Goal: Information Seeking & Learning: Learn about a topic

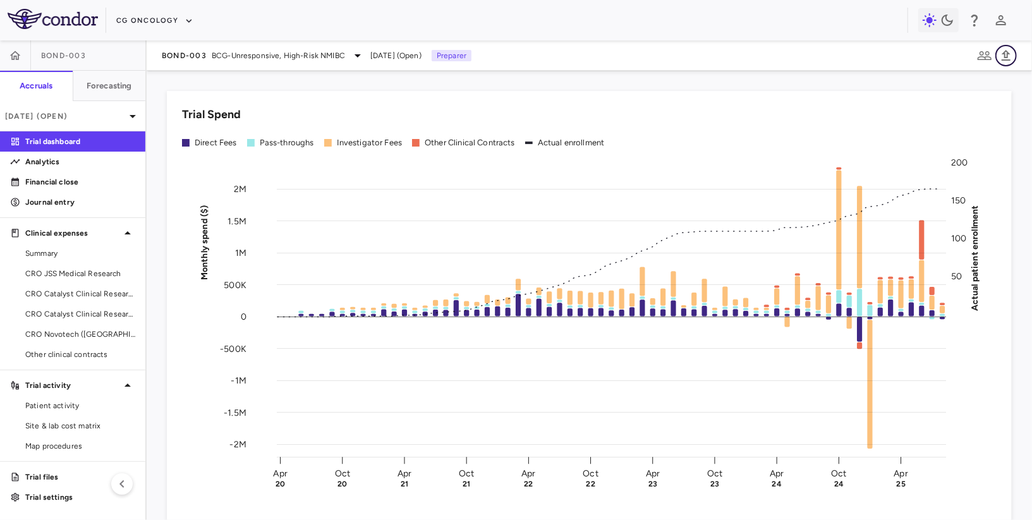
click at [535, 47] on button "button" at bounding box center [1006, 55] width 21 height 21
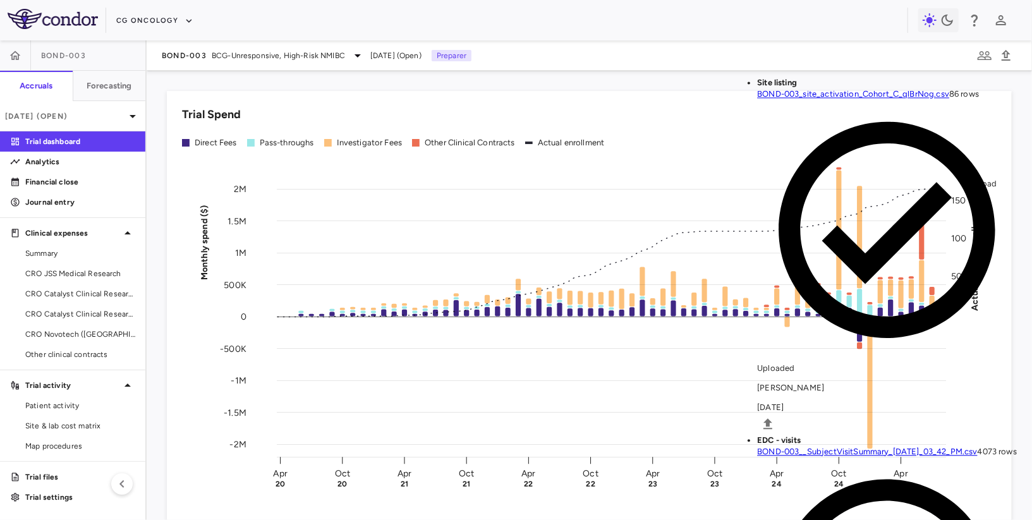
click at [223, 204] on body "Skip to sidebar Skip to main content CG Oncology BOND-003 Accruals Forecasting …" at bounding box center [516, 260] width 1032 height 520
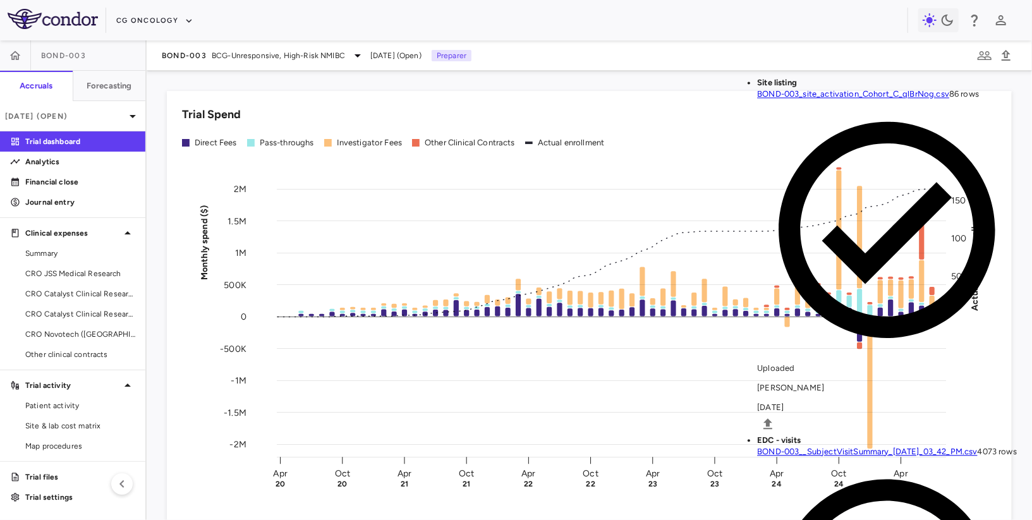
click at [157, 212] on body "Skip to sidebar Skip to main content CG Oncology BOND-003 Accruals Forecasting …" at bounding box center [516, 260] width 1032 height 520
click at [312, 207] on body "Skip to sidebar Skip to main content CG Oncology BOND-003 Accruals Forecasting …" at bounding box center [516, 260] width 1032 height 520
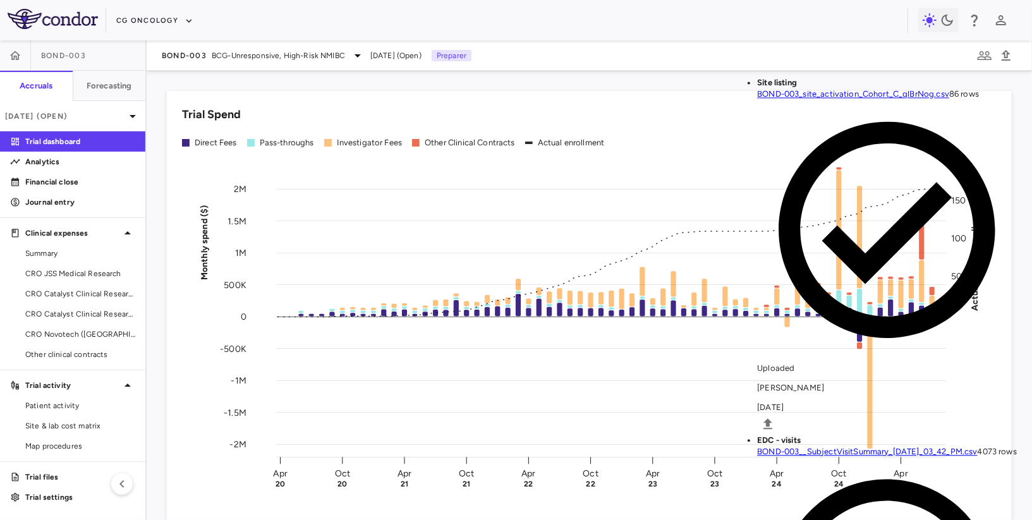
click at [424, 211] on body "Skip to sidebar Skip to main content CG Oncology BOND-003 Accruals Forecasting …" at bounding box center [516, 260] width 1032 height 520
click at [407, 198] on body "Skip to sidebar Skip to main content CG Oncology BOND-003 Accruals Forecasting …" at bounding box center [516, 260] width 1032 height 520
click at [535, 198] on body "Skip to sidebar Skip to main content CG Oncology BOND-003 Accruals Forecasting …" at bounding box center [516, 260] width 1032 height 520
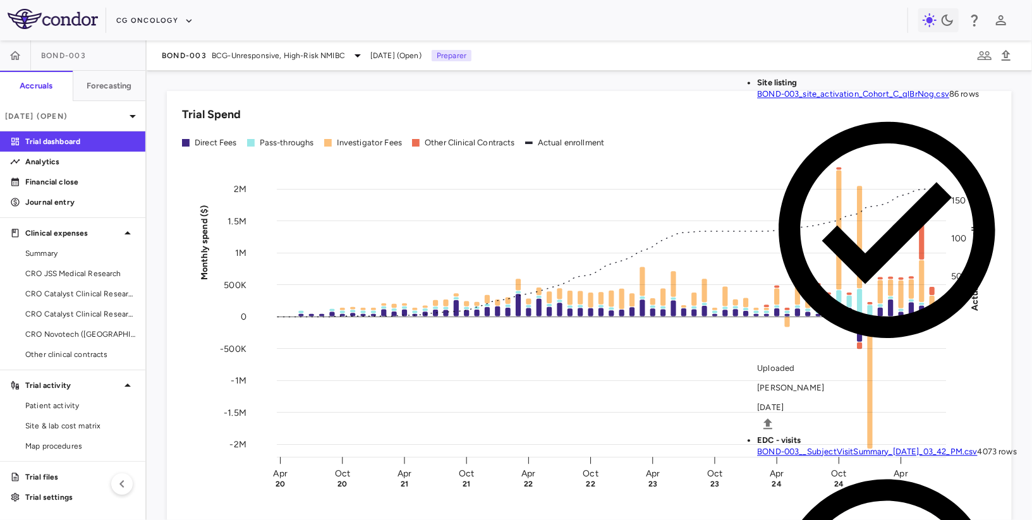
click at [215, 211] on body "Skip to sidebar Skip to main content CG Oncology BOND-003 Accruals Forecasting …" at bounding box center [516, 260] width 1032 height 520
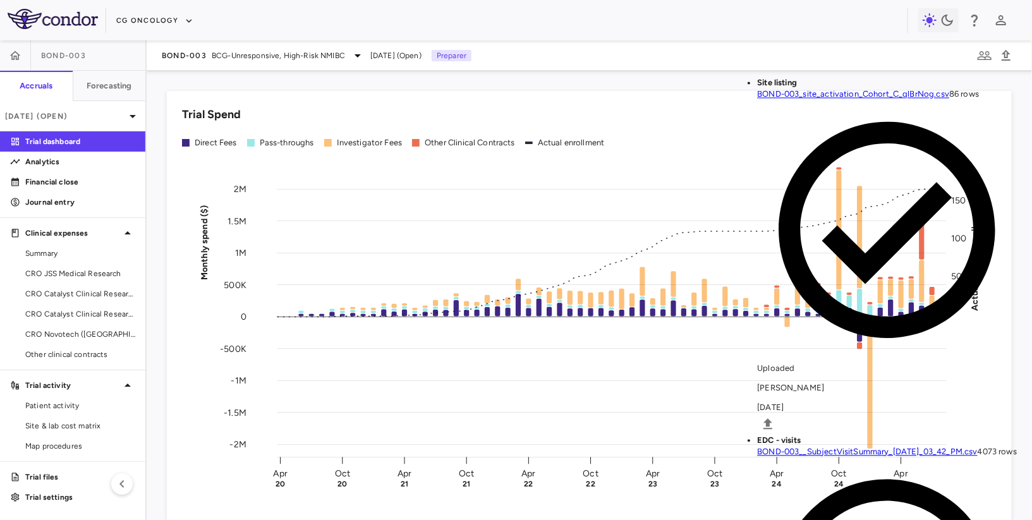
click at [315, 211] on body "Skip to sidebar Skip to main content CG Oncology BOND-003 Accruals Forecasting …" at bounding box center [516, 260] width 1032 height 520
click at [443, 210] on body "Skip to sidebar Skip to main content CG Oncology BOND-003 Accruals Forecasting …" at bounding box center [516, 260] width 1032 height 520
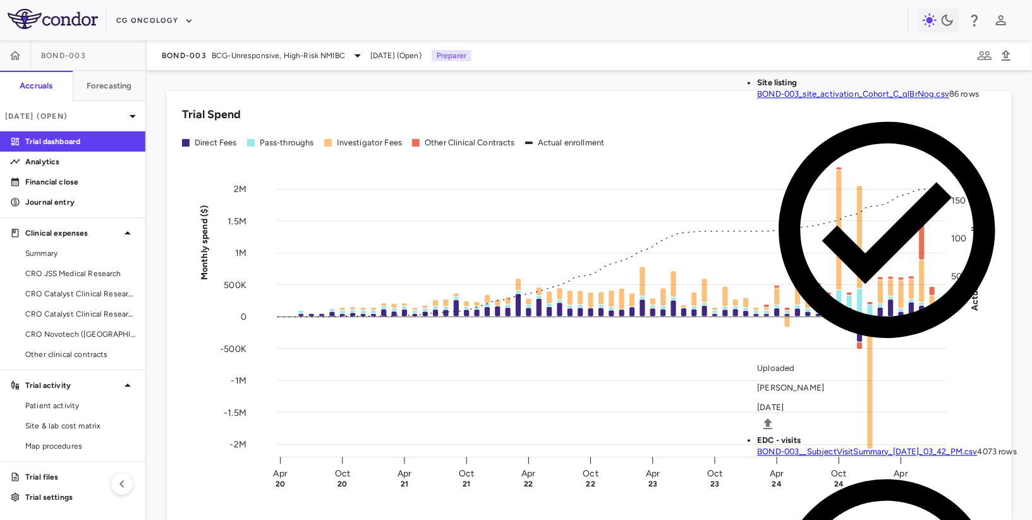
click at [535, 205] on body "Skip to sidebar Skip to main content CG Oncology BOND-003 Accruals Forecasting …" at bounding box center [516, 260] width 1032 height 520
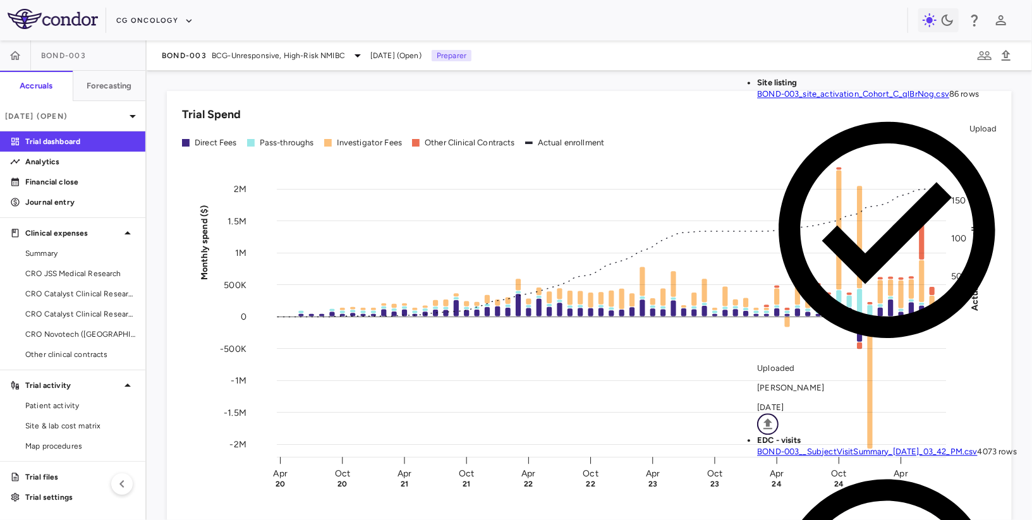
click at [535, 417] on icon "Upload" at bounding box center [767, 424] width 15 height 15
click at [251, 200] on body "Skip to sidebar Skip to main content CG Oncology BOND-003 Accruals Forecasting …" at bounding box center [516, 260] width 1032 height 520
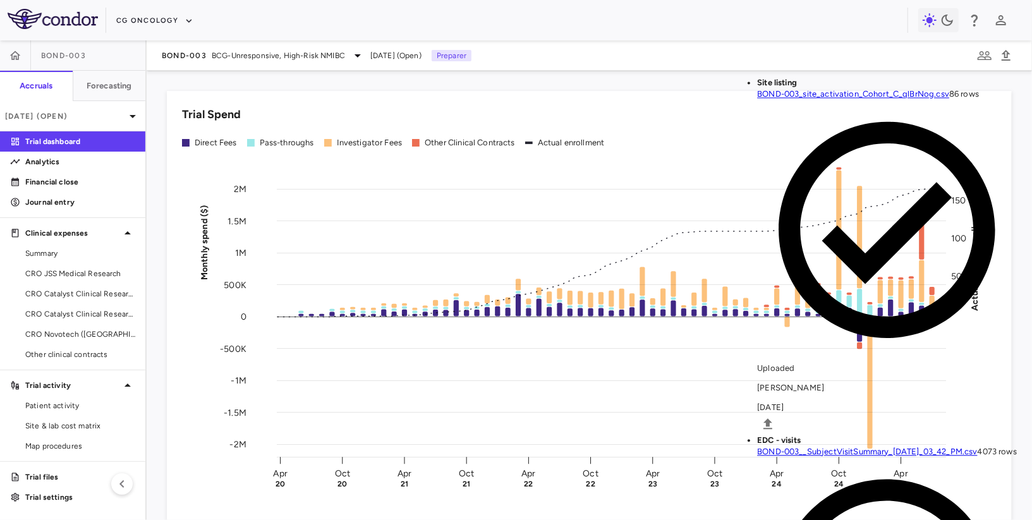
click at [326, 202] on body "Skip to sidebar Skip to main content CG Oncology BOND-003 Accruals Forecasting …" at bounding box center [516, 260] width 1032 height 520
click at [441, 217] on body "Skip to sidebar Skip to main content CG Oncology BOND-003 Accruals Forecasting …" at bounding box center [516, 260] width 1032 height 520
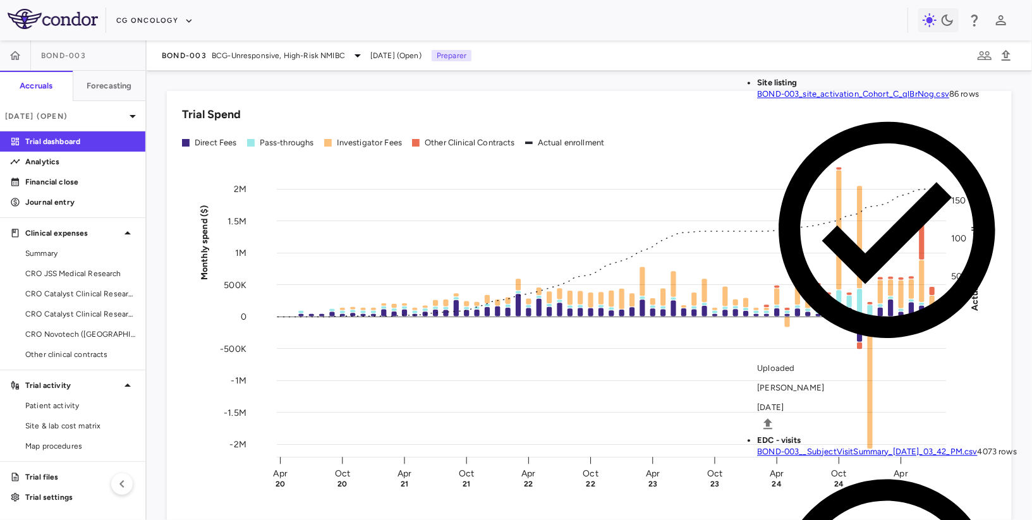
click at [535, 204] on body "Skip to sidebar Skip to main content CG Oncology BOND-003 Accruals Forecasting …" at bounding box center [516, 260] width 1032 height 520
click at [535, 205] on body "Skip to sidebar Skip to main content CG Oncology BOND-003 Accruals Forecasting …" at bounding box center [516, 260] width 1032 height 520
click at [535, 210] on body "Skip to sidebar Skip to main content CG Oncology BOND-003 Accruals Forecasting …" at bounding box center [516, 260] width 1032 height 520
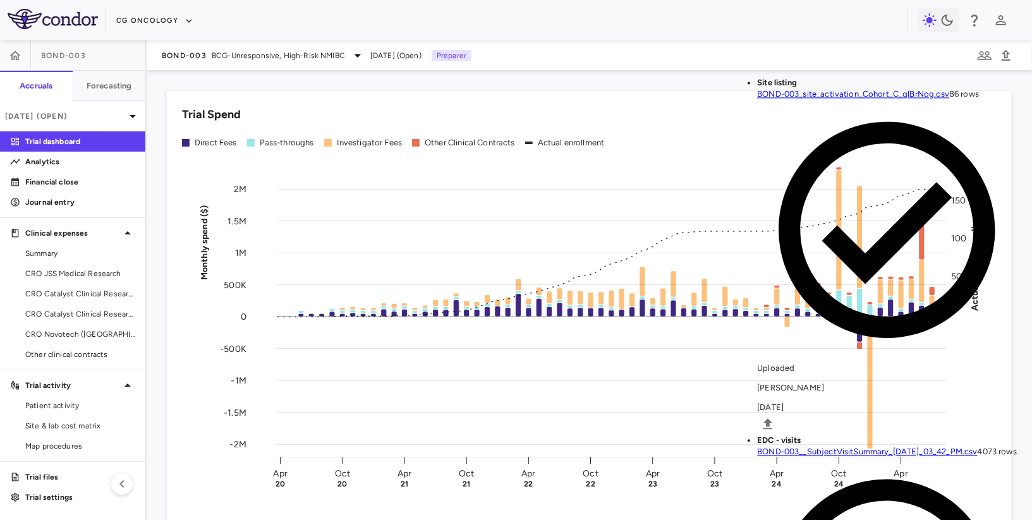
click at [455, 88] on div "Trial Spend Direct Fees Pass-throughs Investigator Fees Other Clinical Contract…" at bounding box center [582, 302] width 860 height 452
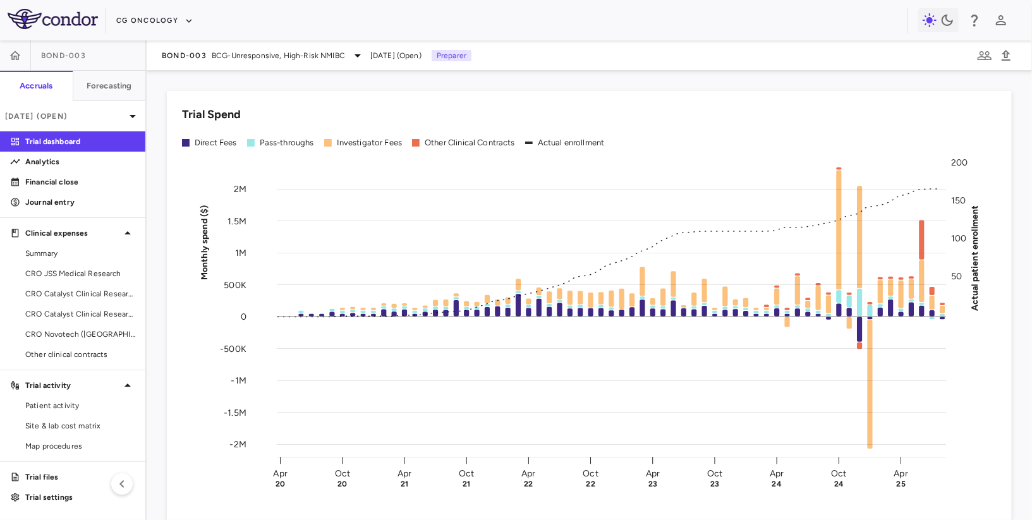
click at [439, 98] on div "Trial Spend Direct Fees Pass-throughs Investigator Fees Other Clinical Contract…" at bounding box center [589, 309] width 845 height 437
click at [535, 54] on icon "button" at bounding box center [1006, 55] width 9 height 11
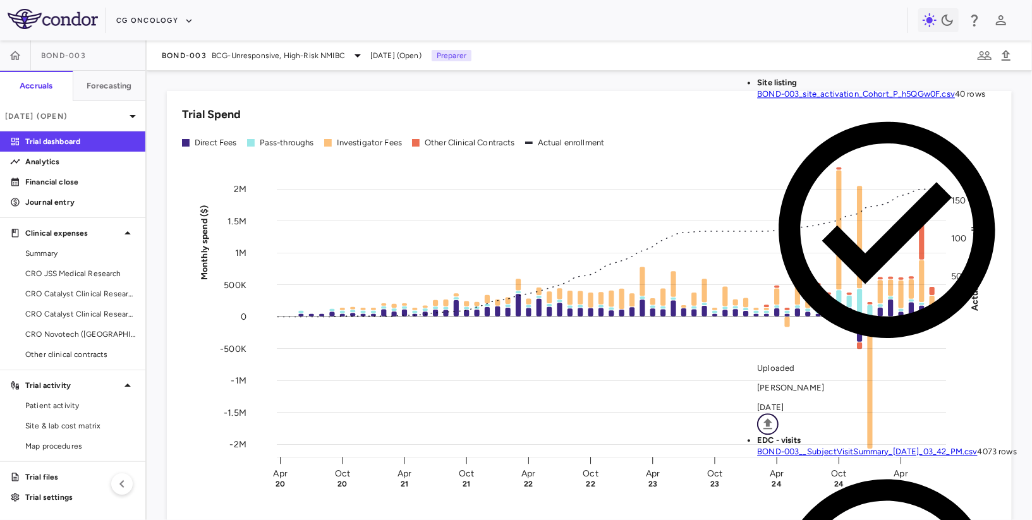
click at [535, 417] on icon "Upload" at bounding box center [767, 424] width 15 height 15
click at [238, 199] on body "Skip to sidebar Skip to main content CG Oncology BOND-003 Accruals Forecasting …" at bounding box center [516, 260] width 1032 height 520
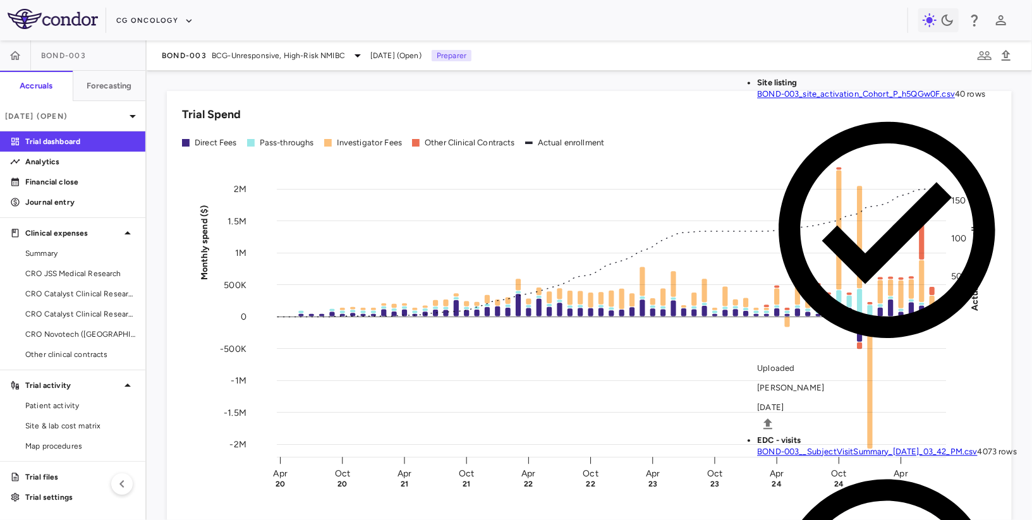
click at [314, 212] on body "Skip to sidebar Skip to main content CG Oncology BOND-003 Accruals Forecasting …" at bounding box center [516, 260] width 1032 height 520
click at [425, 211] on body "Skip to sidebar Skip to main content CG Oncology BOND-003 Accruals Forecasting …" at bounding box center [516, 260] width 1032 height 520
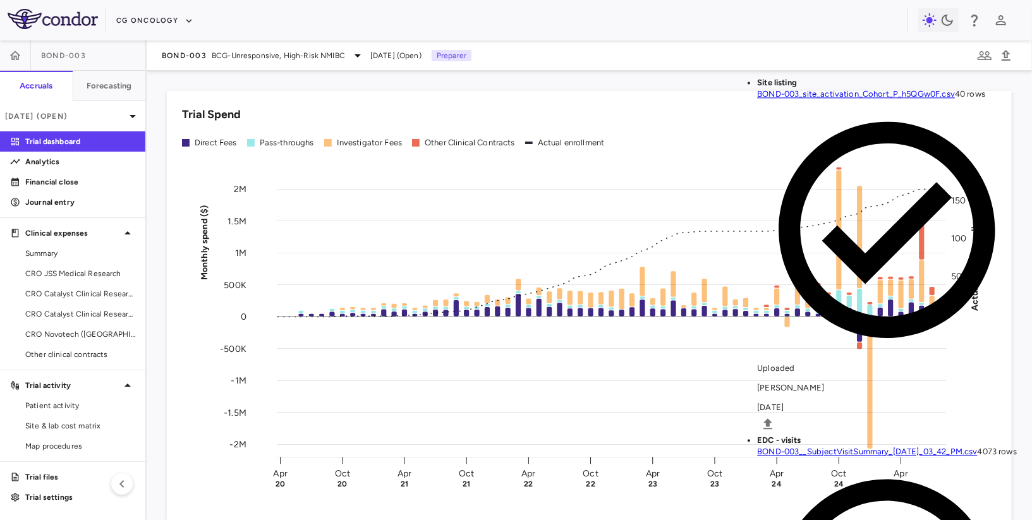
click at [535, 207] on body "Skip to sidebar Skip to main content CG Oncology BOND-003 Accruals Forecasting …" at bounding box center [516, 260] width 1032 height 520
click at [535, 216] on body "Skip to sidebar Skip to main content CG Oncology BOND-003 Accruals Forecasting …" at bounding box center [516, 260] width 1032 height 520
click at [535, 199] on body "Skip to sidebar Skip to main content CG Oncology BOND-003 Accruals Forecasting …" at bounding box center [516, 260] width 1032 height 520
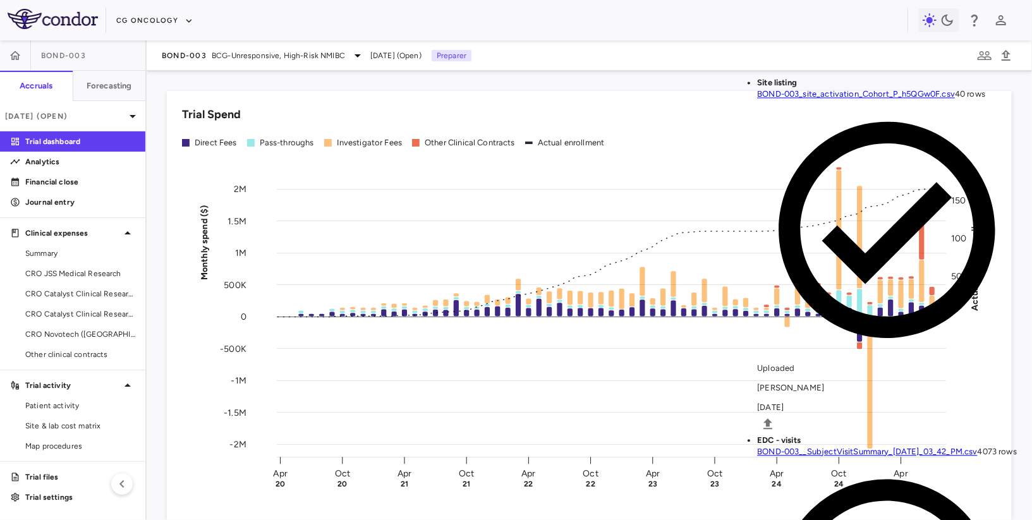
click at [535, 418] on icon "Upload" at bounding box center [768, 423] width 9 height 11
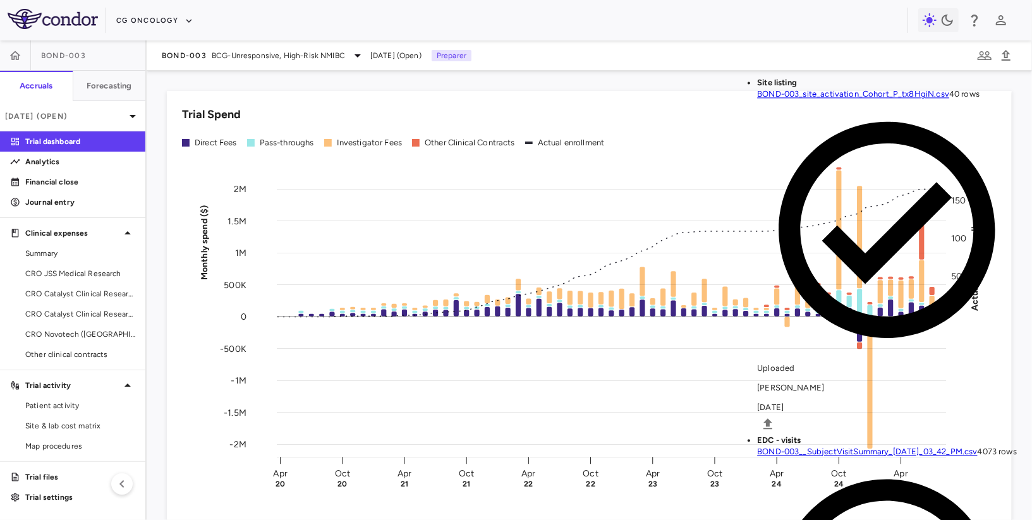
click at [535, 28] on button "close" at bounding box center [1010, 24] width 9 height 13
click at [535, 417] on icon "Upload" at bounding box center [767, 424] width 15 height 15
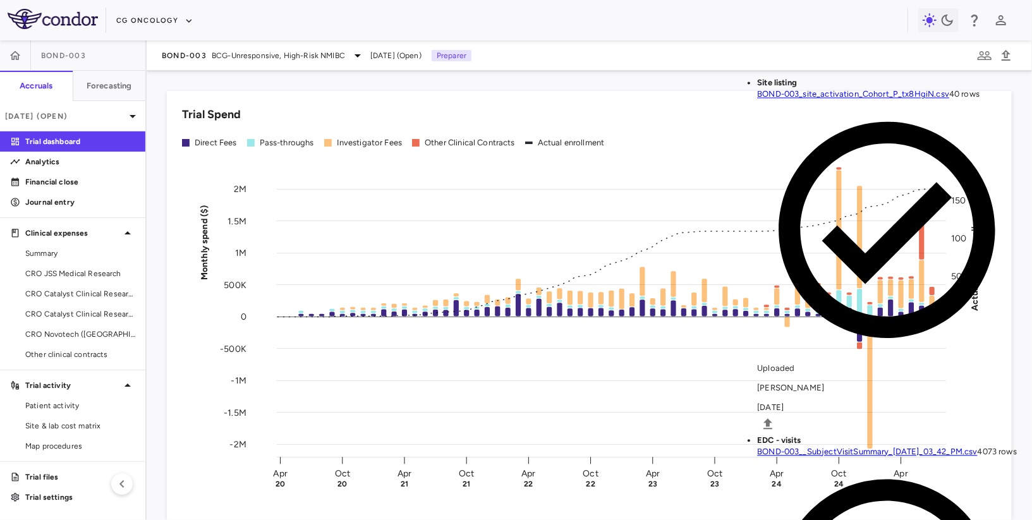
click at [173, 315] on div "Trial Spend Direct Fees Pass-throughs Investigator Fees Other Clinical Contract…" at bounding box center [589, 309] width 845 height 437
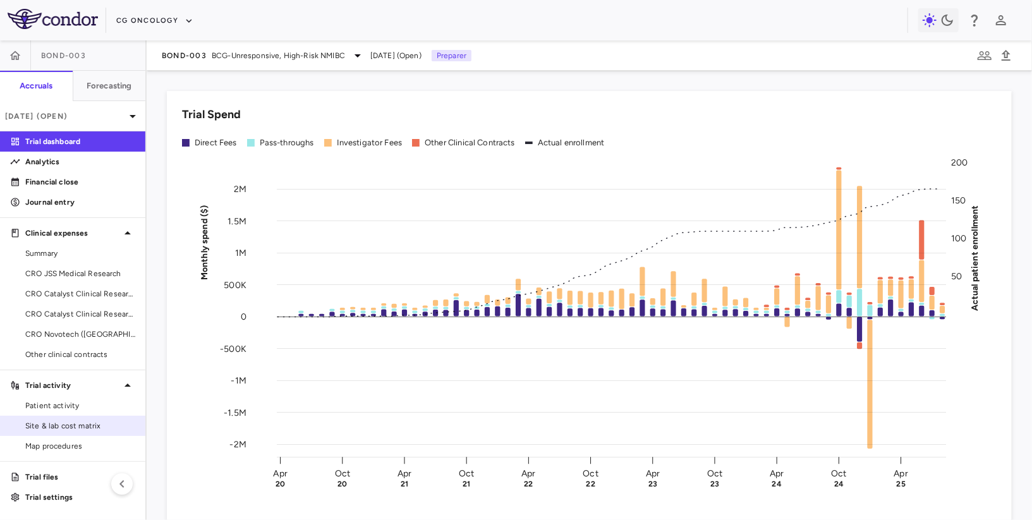
click at [87, 432] on link "Site & lab cost matrix" at bounding box center [72, 426] width 145 height 19
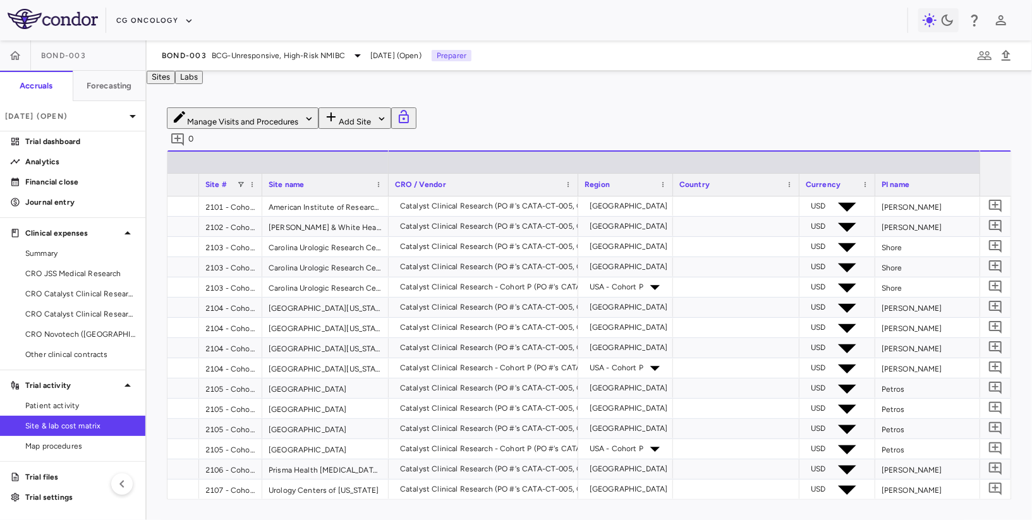
click at [241, 196] on div "Site #" at bounding box center [230, 185] width 51 height 22
click at [241, 188] on span at bounding box center [241, 185] width 8 height 8
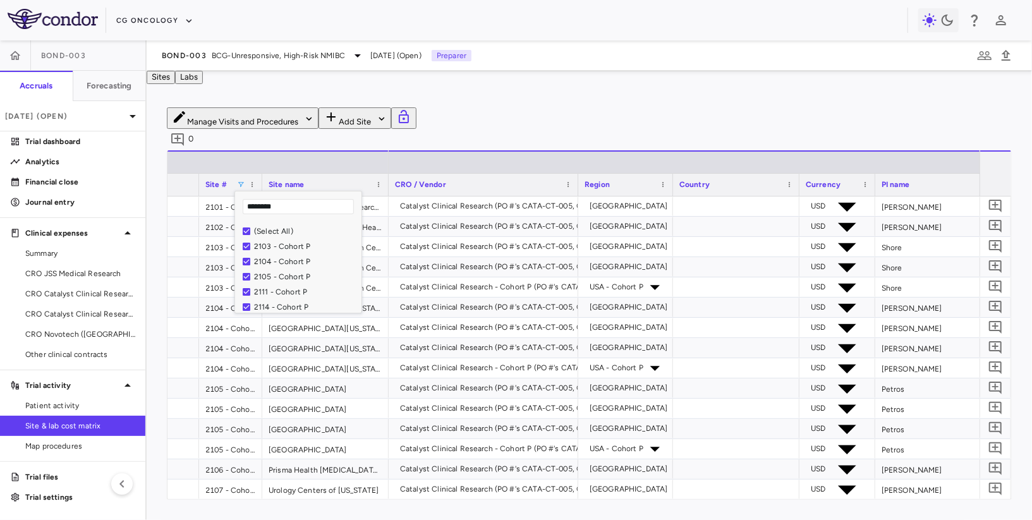
type input "********"
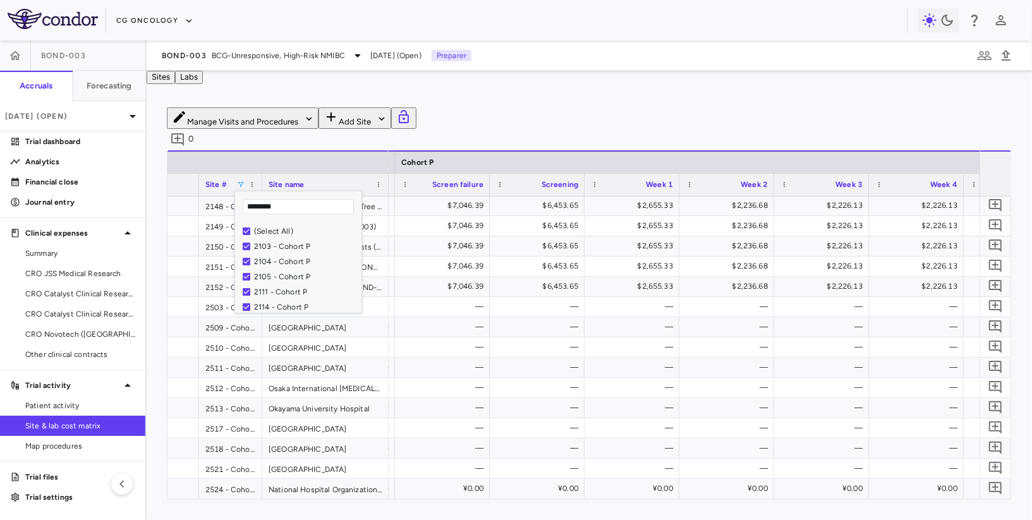
click at [426, 111] on div "Manage Visits and Procedures Add Site 0 Press ENTER to sort. Press ALT DOWN to …" at bounding box center [590, 303] width 886 height 433
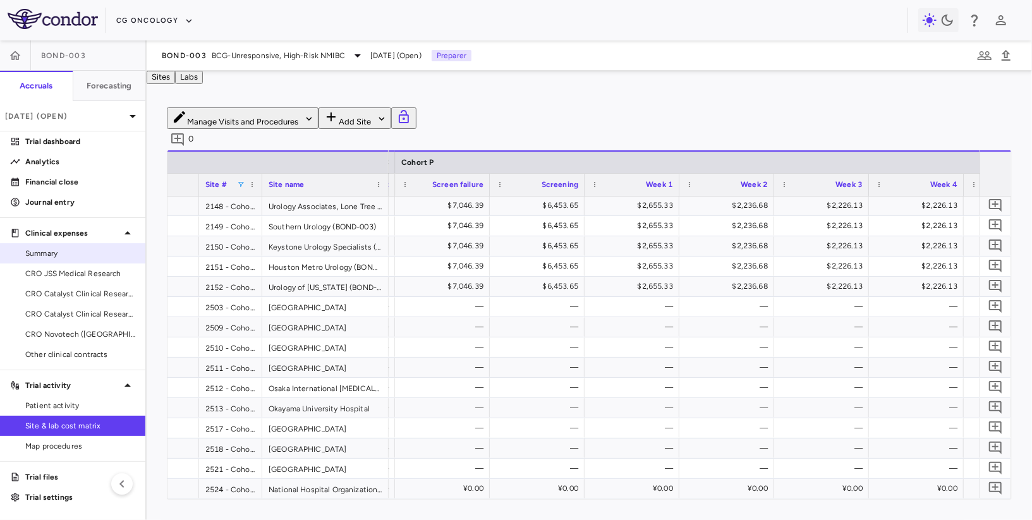
click at [66, 257] on span "Summary" at bounding box center [80, 253] width 110 height 11
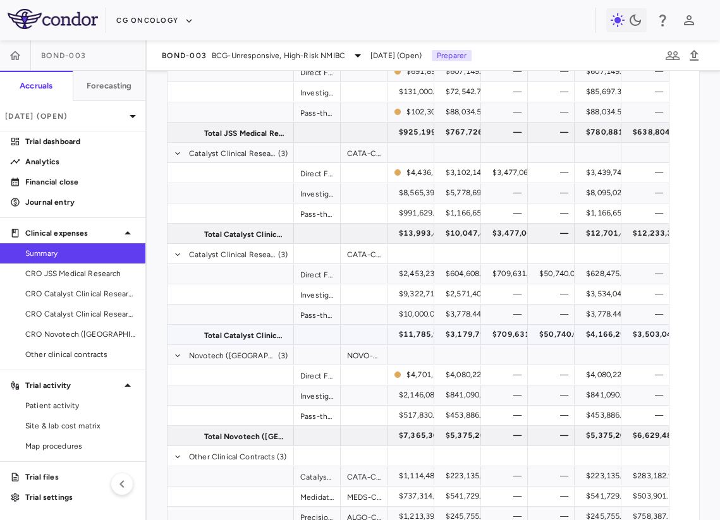
scroll to position [152, 0]
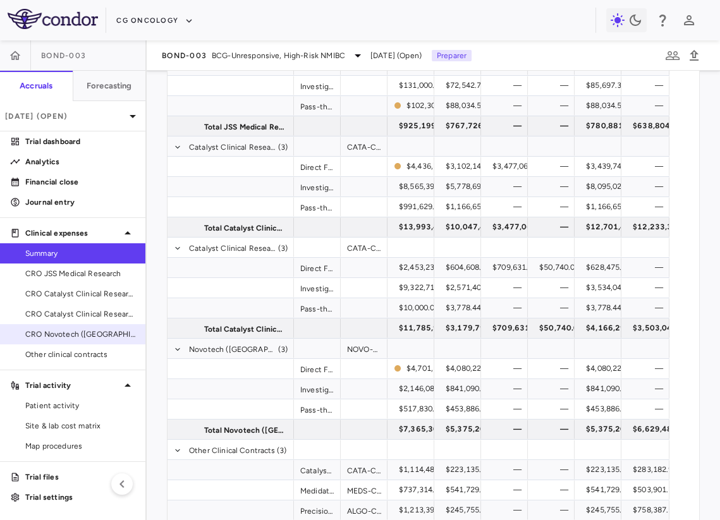
click at [93, 341] on link "CRO Novotech (Australia) Pty Ltd" at bounding box center [72, 334] width 145 height 19
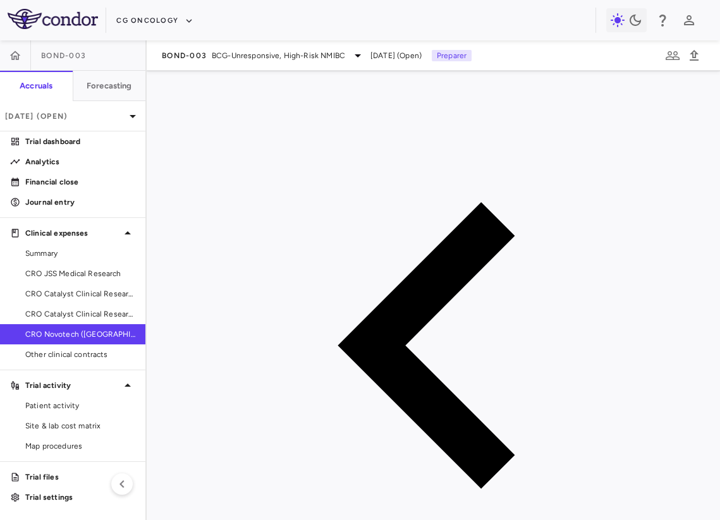
scroll to position [287, 0]
click at [59, 255] on span "Summary" at bounding box center [80, 253] width 110 height 11
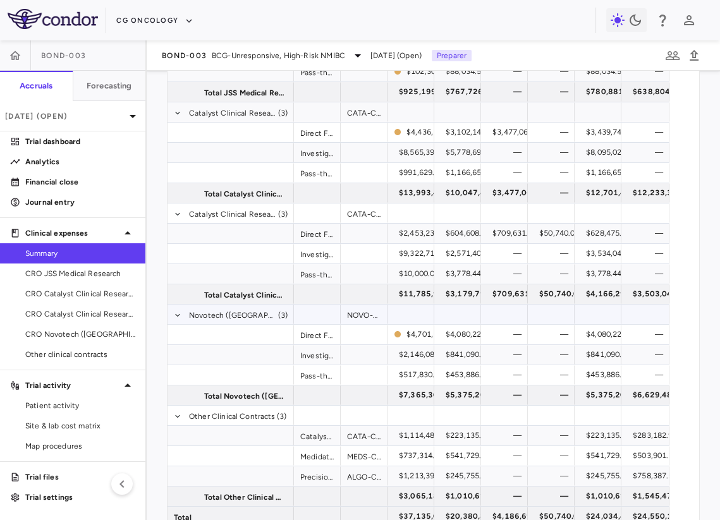
scroll to position [202, 0]
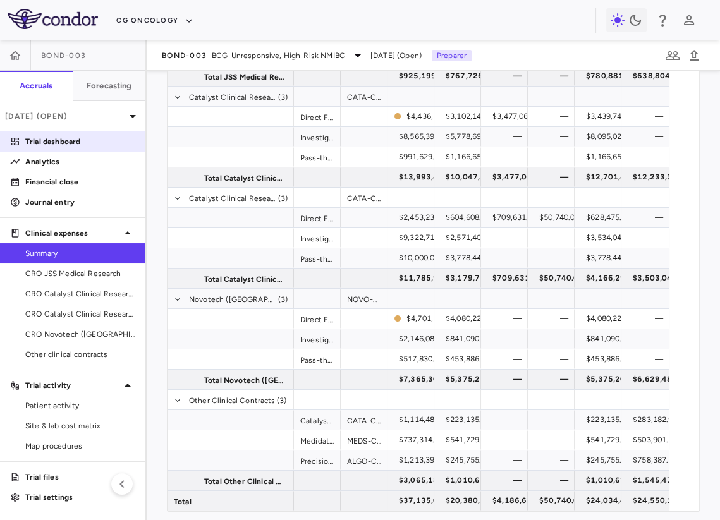
click at [30, 147] on p "Trial dashboard" at bounding box center [80, 141] width 110 height 11
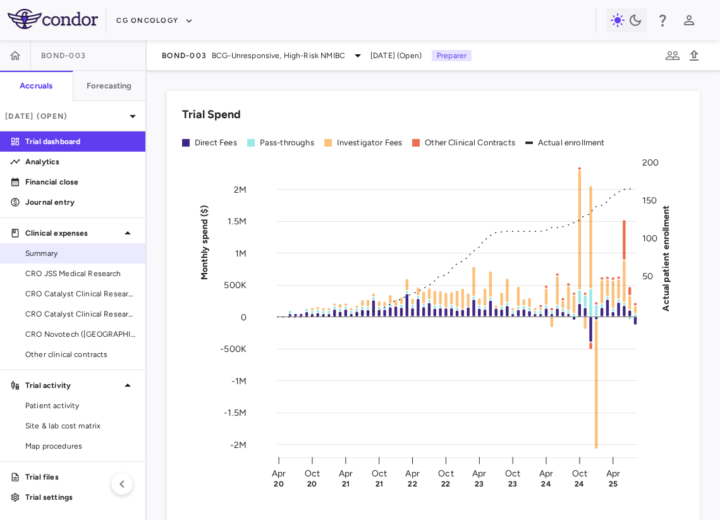
click at [67, 248] on span "Summary" at bounding box center [80, 253] width 110 height 11
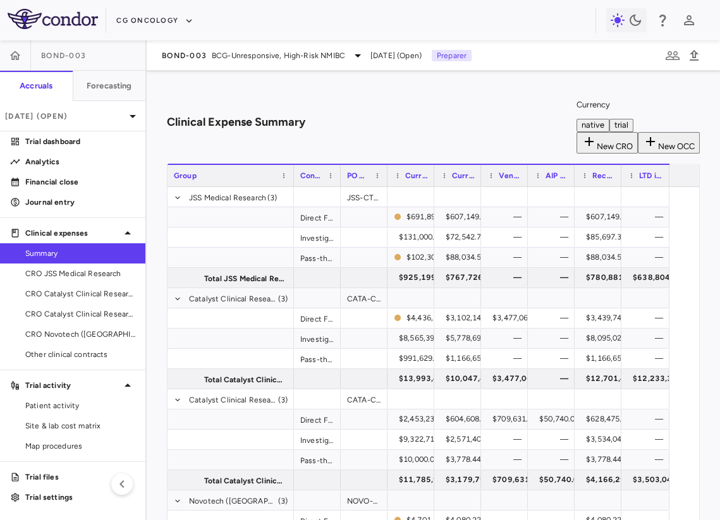
drag, startPoint x: 588, startPoint y: 150, endPoint x: 498, endPoint y: 161, distance: 90.3
click at [499, 164] on div "Group Contract PO #(s) Current contract value" at bounding box center [434, 438] width 532 height 549
drag, startPoint x: 625, startPoint y: 150, endPoint x: 651, endPoint y: 169, distance: 32.6
click at [535, 169] on div "Group Contract PO #(s) Current contract value" at bounding box center [434, 438] width 532 height 549
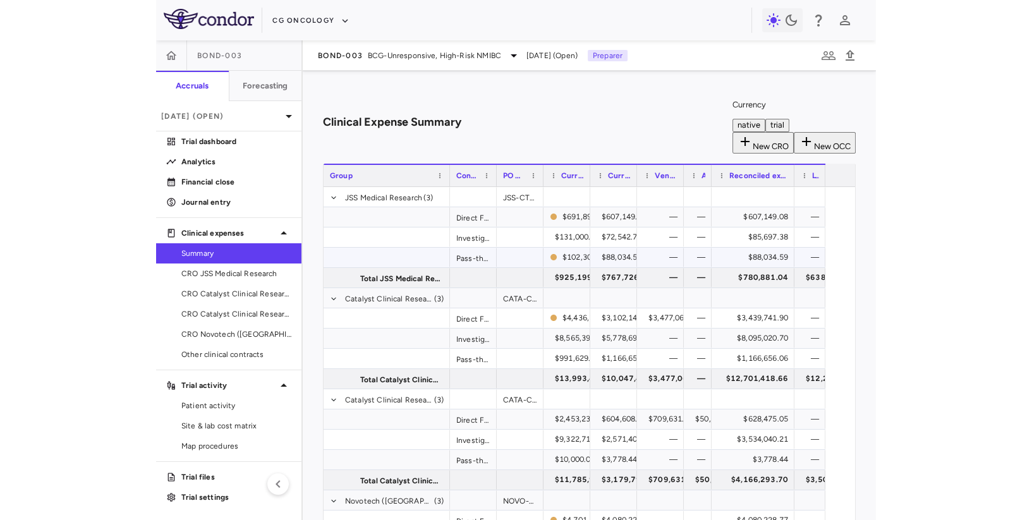
scroll to position [202, 0]
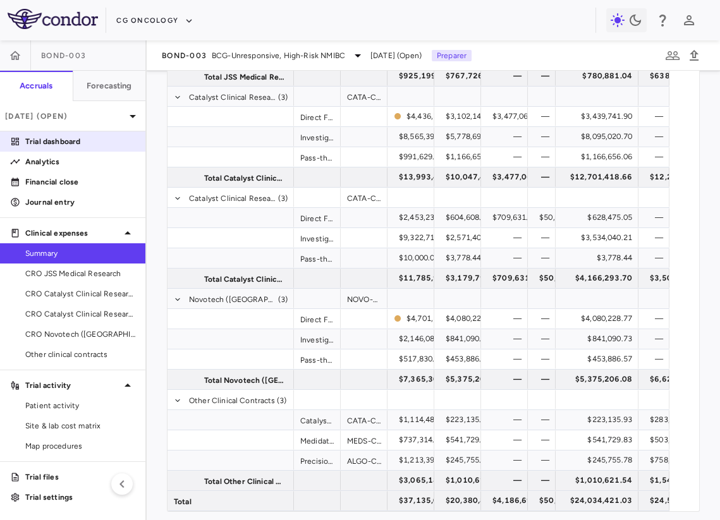
click at [78, 150] on link "Trial dashboard" at bounding box center [72, 141] width 145 height 19
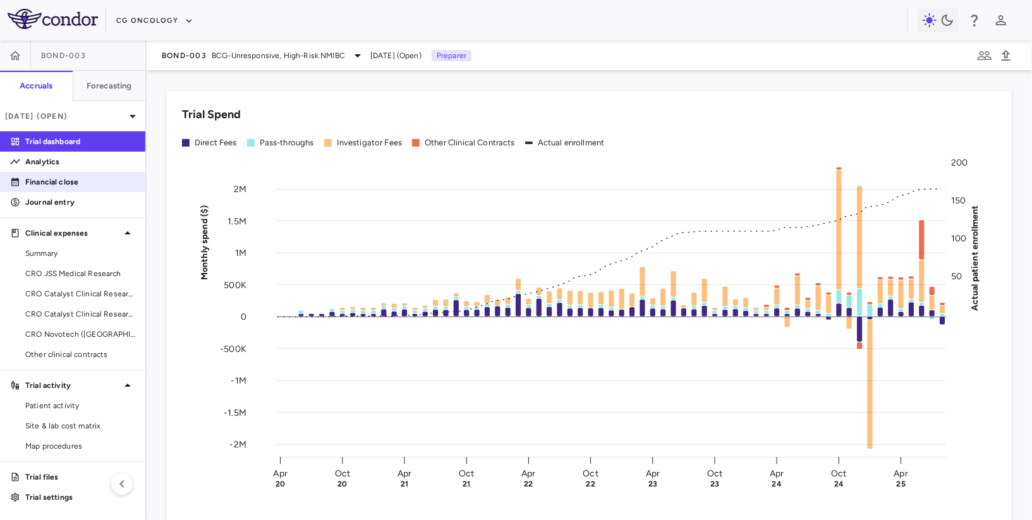
click at [86, 182] on p "Financial close" at bounding box center [80, 181] width 110 height 11
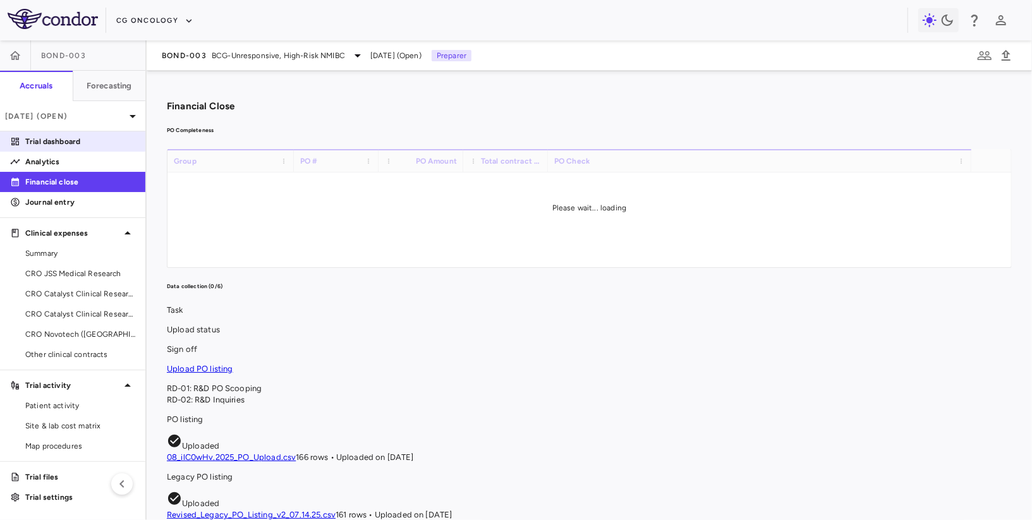
click at [103, 140] on p "Trial dashboard" at bounding box center [80, 141] width 110 height 11
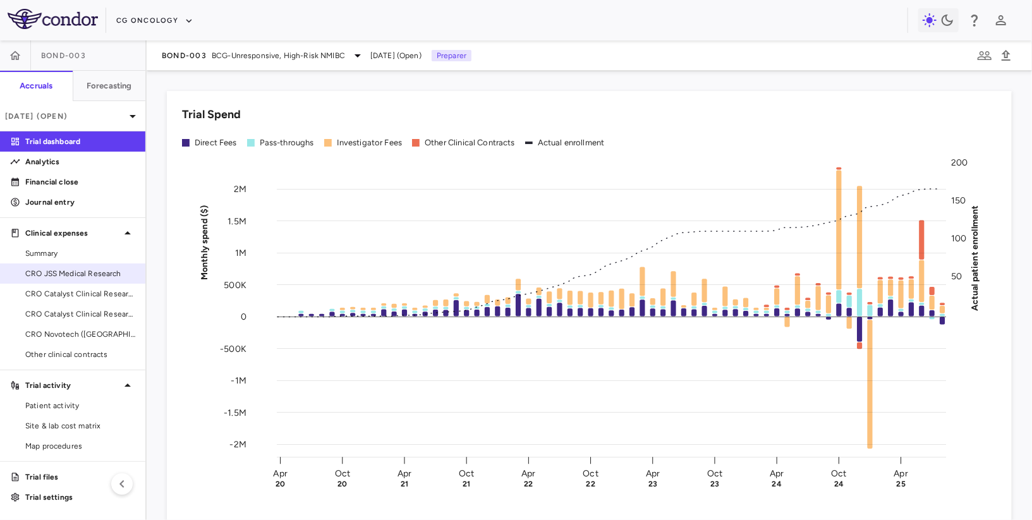
click at [74, 274] on span "CRO JSS Medical Research" at bounding box center [80, 273] width 110 height 11
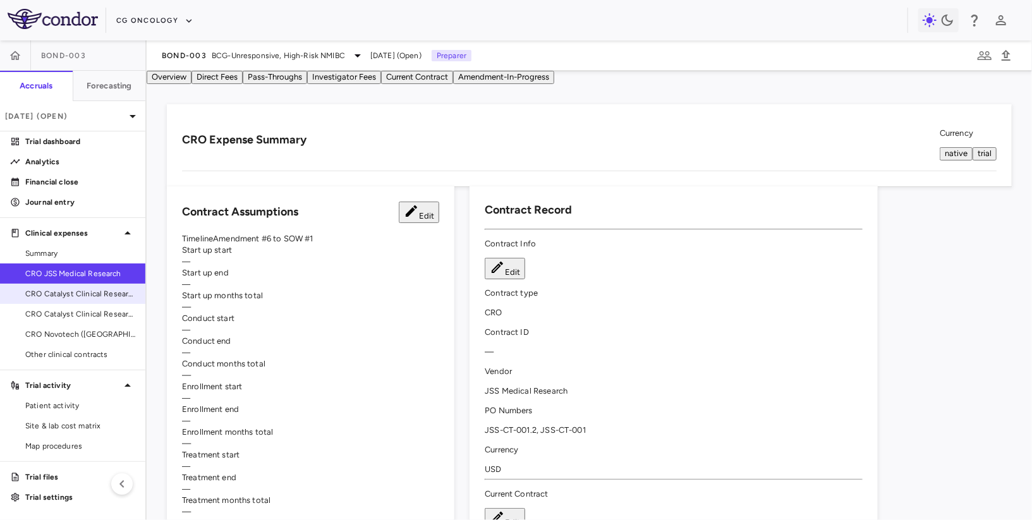
click at [85, 286] on link "CRO Catalyst Clinical Research" at bounding box center [72, 293] width 145 height 19
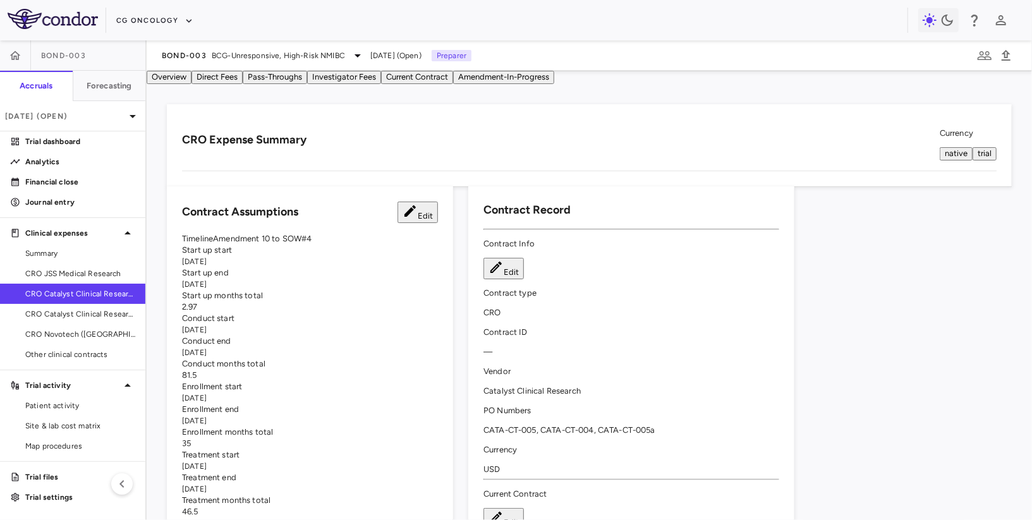
click at [243, 84] on button "Direct Fees" at bounding box center [217, 77] width 51 height 13
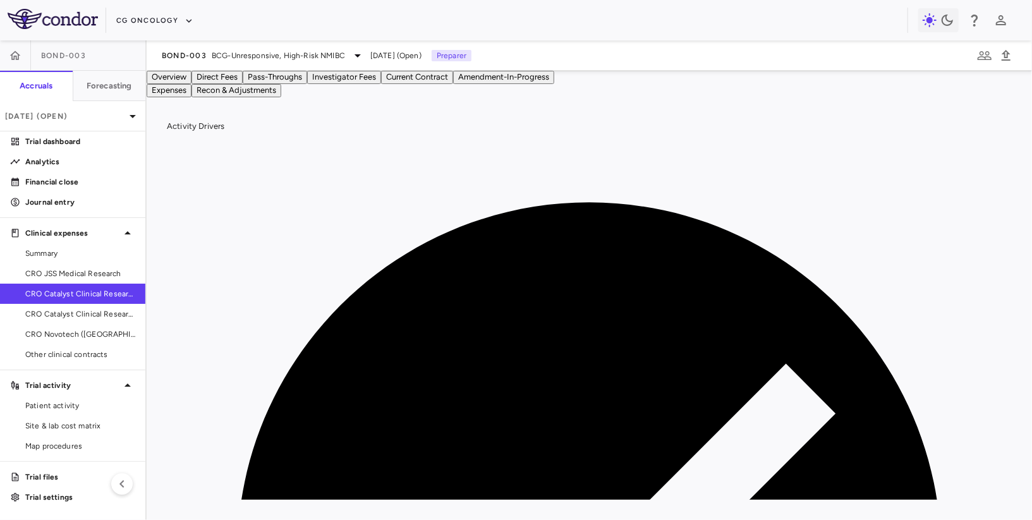
click at [281, 97] on button "Recon & Adjustments" at bounding box center [237, 90] width 90 height 13
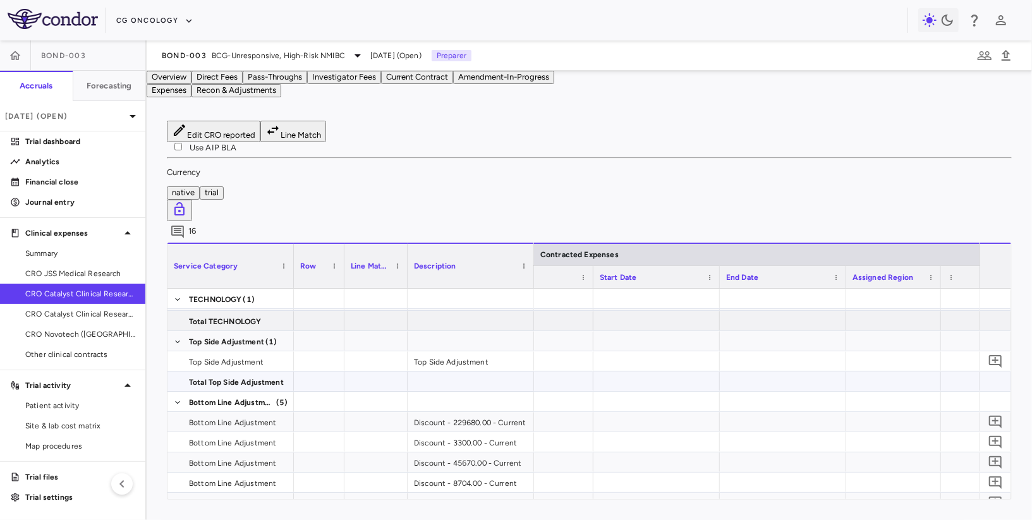
scroll to position [0, 646]
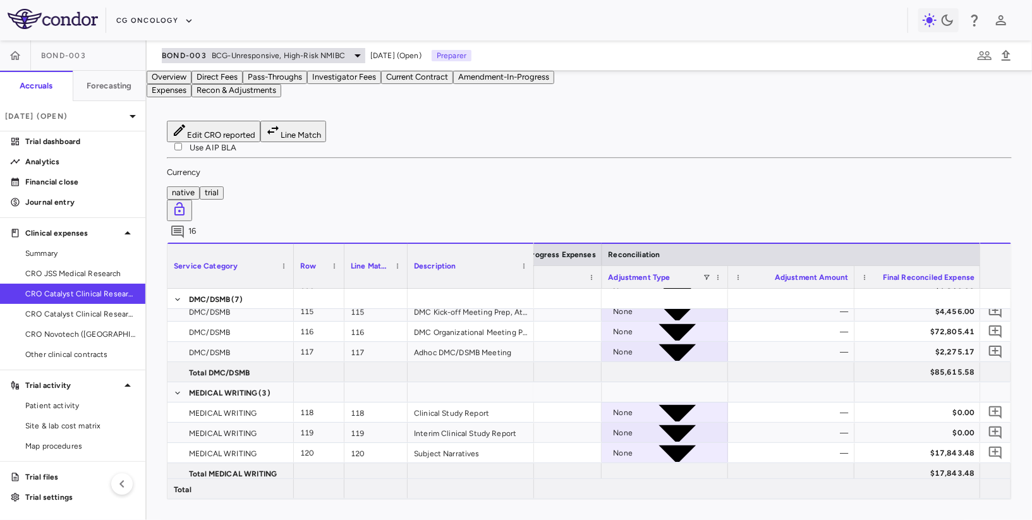
click at [211, 59] on div "BOND-003 BCG-Unresponsive, High-Risk NMIBC" at bounding box center [264, 55] width 204 height 15
click at [84, 317] on span "CRO Catalyst Clinical Research - Cohort P" at bounding box center [80, 313] width 110 height 11
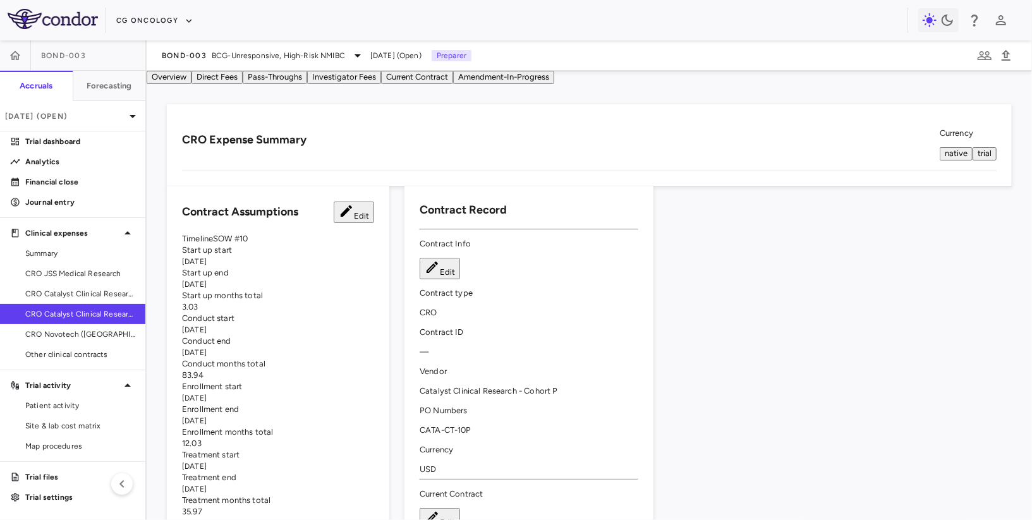
click at [243, 84] on button "Direct Fees" at bounding box center [217, 77] width 51 height 13
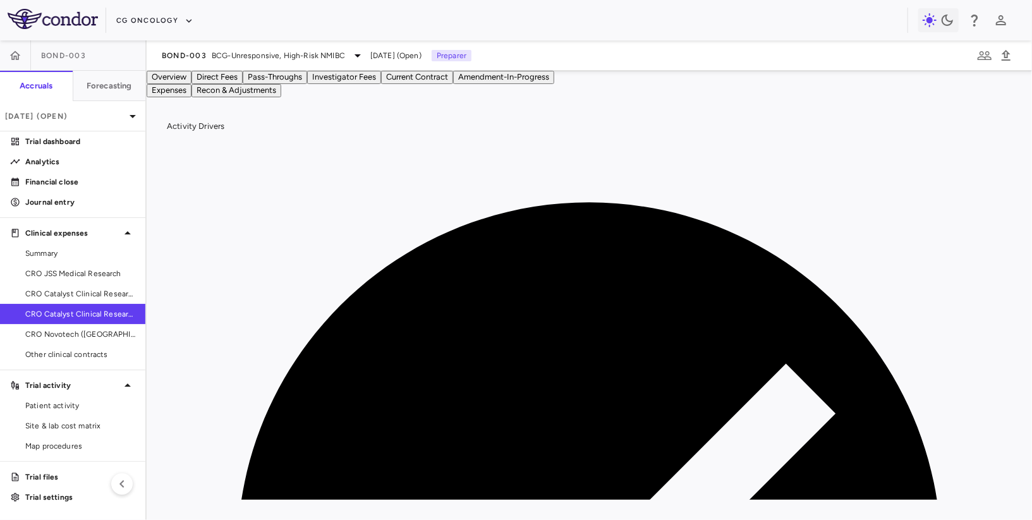
click at [281, 97] on button "Recon & Adjustments" at bounding box center [237, 90] width 90 height 13
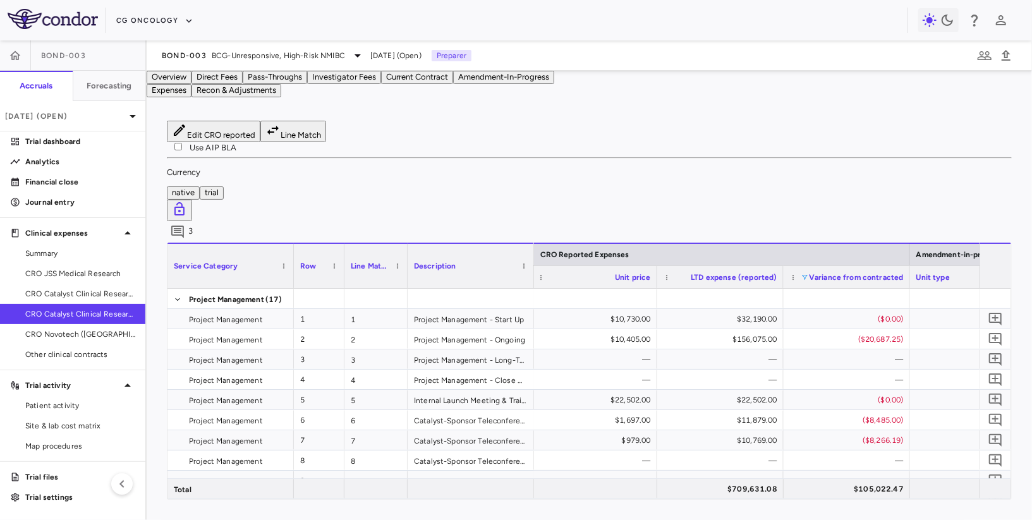
click at [535, 274] on span at bounding box center [806, 278] width 8 height 8
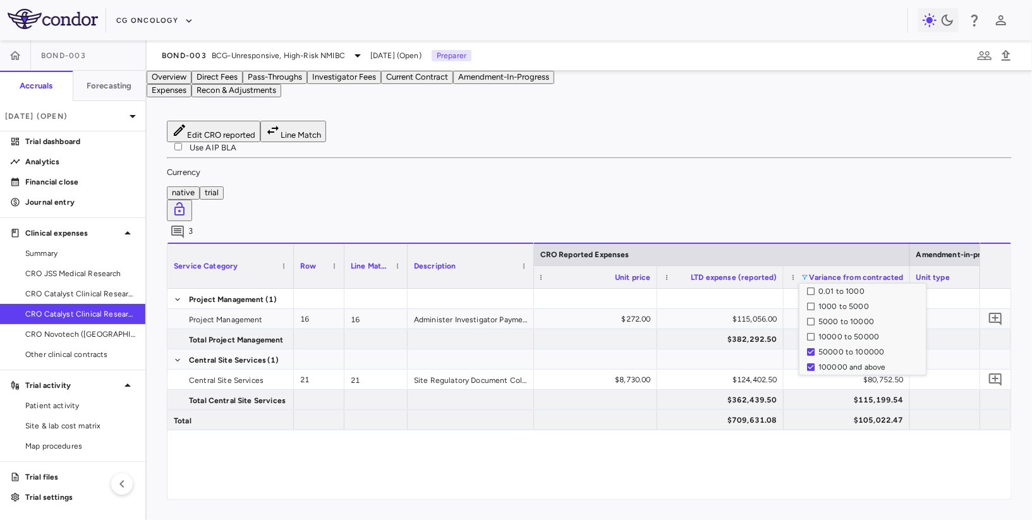
click at [535, 138] on div "Edit CRO reported Line Match Use AIP BLA Currency native trial 3 Press ENTER to…" at bounding box center [590, 311] width 886 height 420
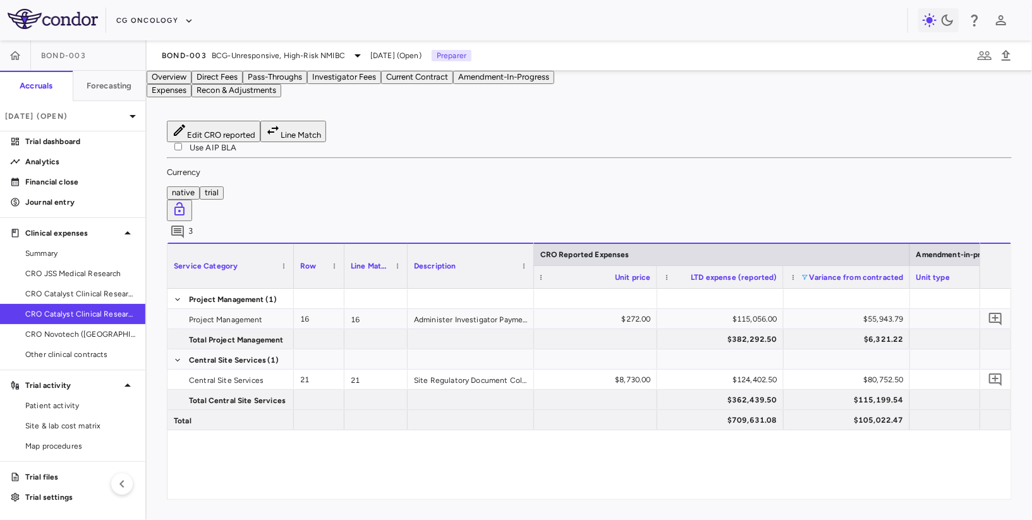
click at [535, 266] on div "Variance from contracted" at bounding box center [847, 277] width 114 height 22
click at [535, 274] on span at bounding box center [806, 278] width 8 height 8
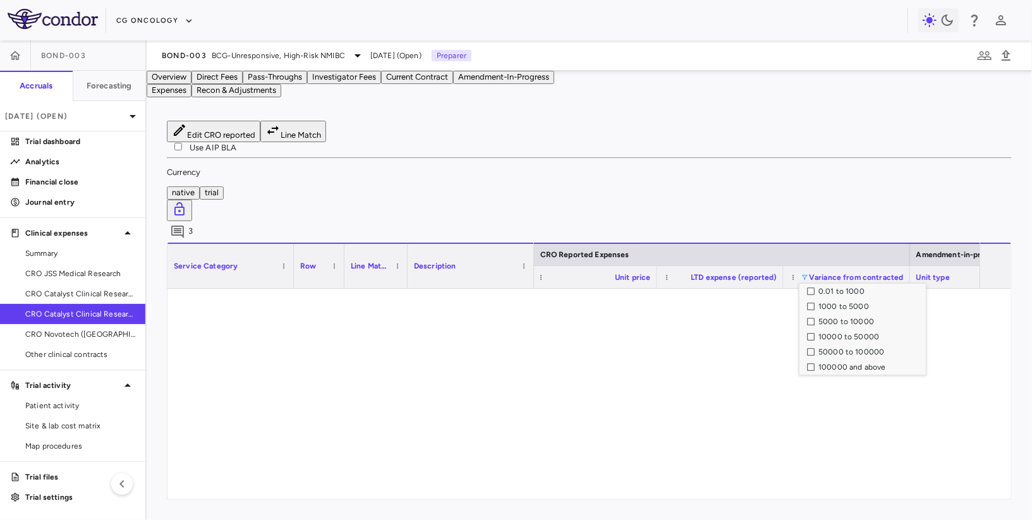
click at [535, 329] on div "10000 to 50000" at bounding box center [866, 336] width 119 height 15
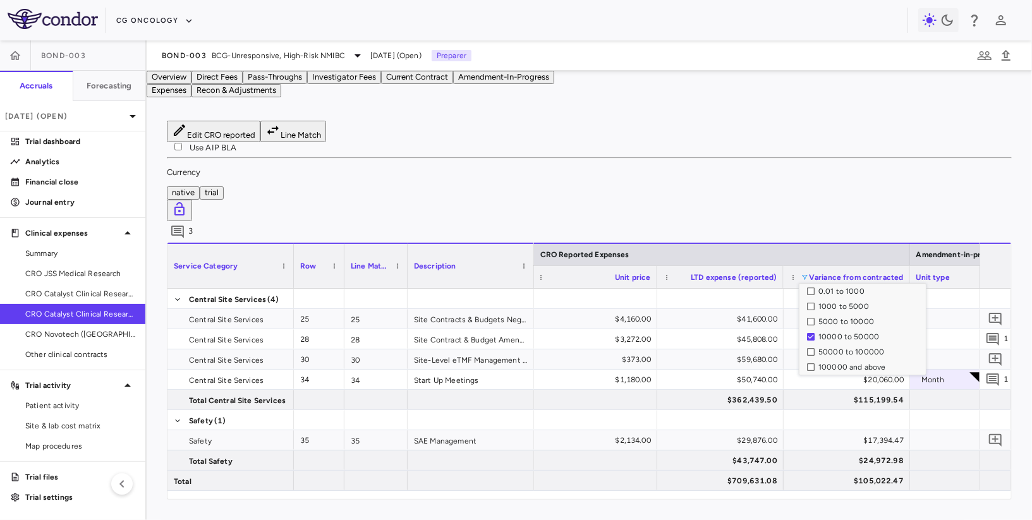
click at [535, 143] on div "Edit CRO reported Line Match Use AIP BLA Currency native trial 3 Column Filtere…" at bounding box center [590, 311] width 886 height 420
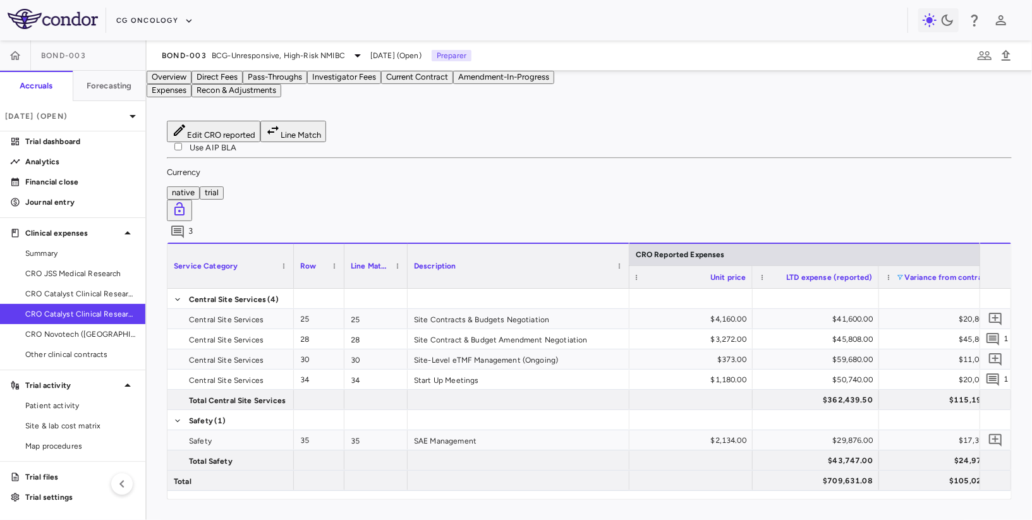
drag, startPoint x: 531, startPoint y: 220, endPoint x: 622, endPoint y: 231, distance: 91.7
click at [535, 244] on div at bounding box center [628, 266] width 5 height 44
click at [535, 334] on span "1" at bounding box center [1006, 338] width 4 height 9
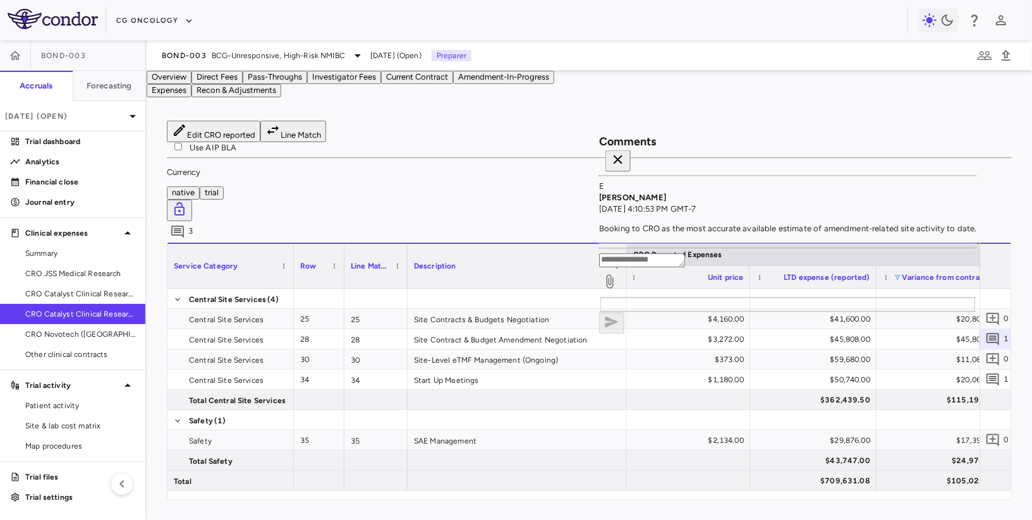
click at [535, 223] on p "Booking to CRO as the most accurate available estimate of amendment-related sit…" at bounding box center [788, 228] width 378 height 11
copy div "E Emily Goldman Sep 11, 2025, 4:10:53 PM GMT-7"
click at [535, 156] on icon "button" at bounding box center [618, 160] width 9 height 9
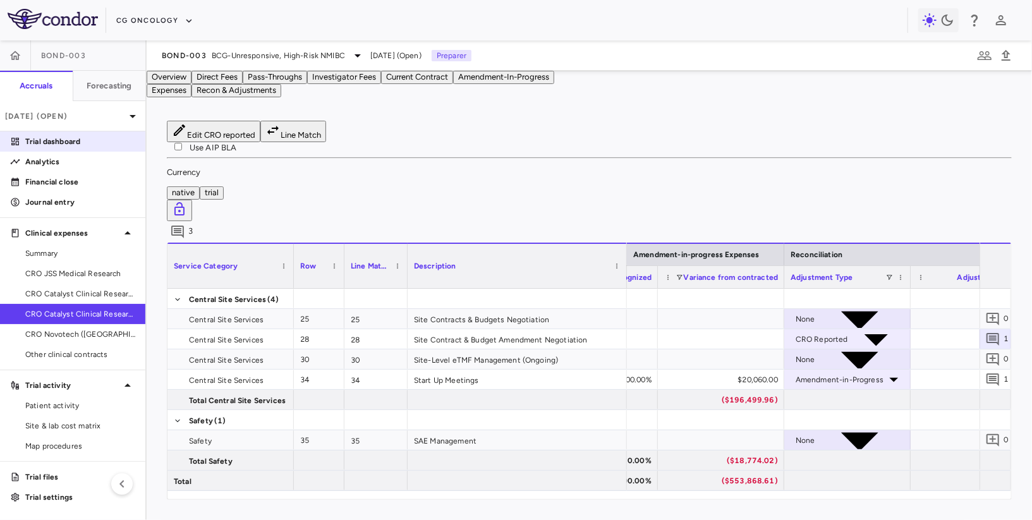
click at [85, 144] on p "Trial dashboard" at bounding box center [80, 141] width 110 height 11
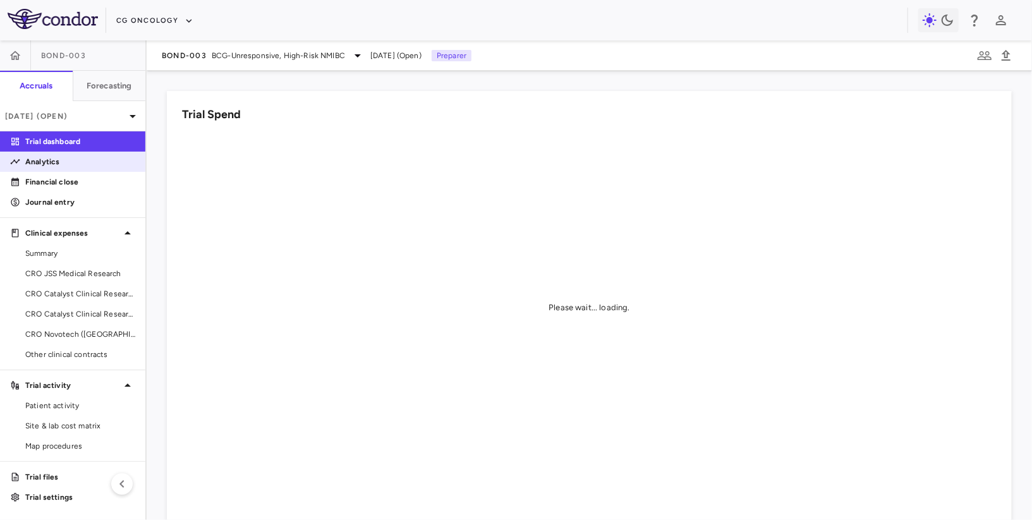
click at [73, 164] on p "Analytics" at bounding box center [80, 161] width 110 height 11
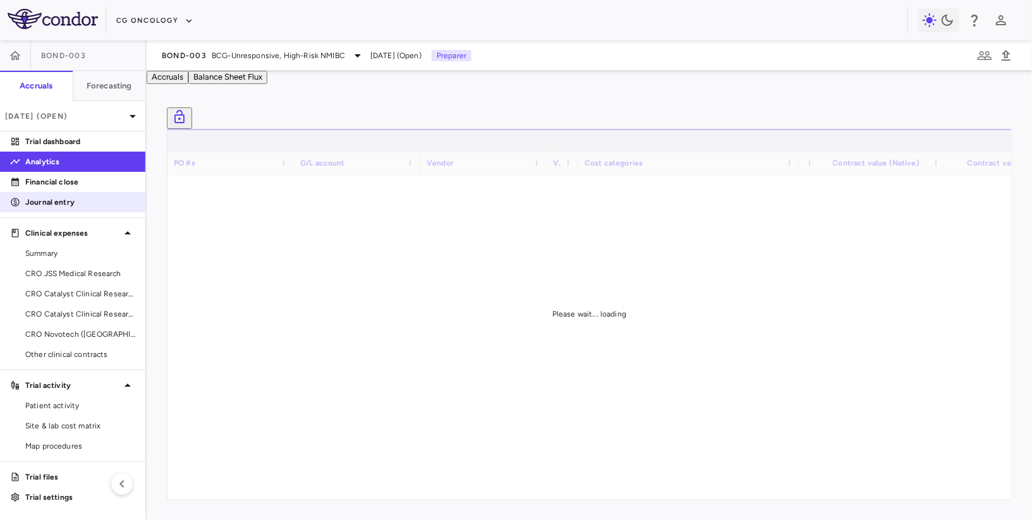
click at [74, 199] on p "Journal entry" at bounding box center [80, 202] width 110 height 11
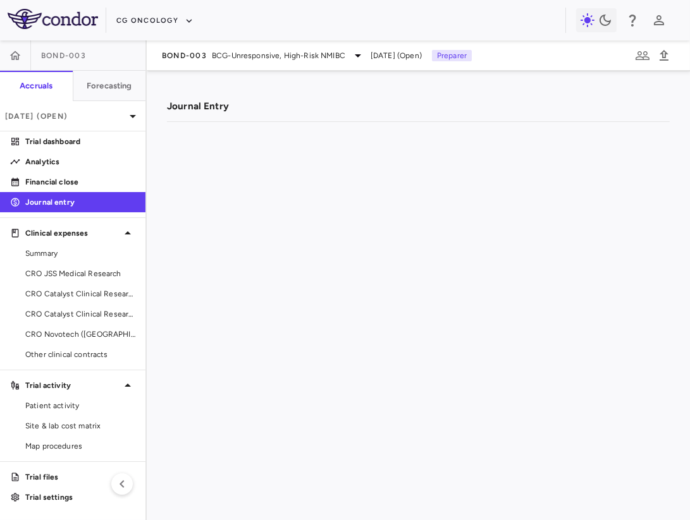
drag, startPoint x: 540, startPoint y: 140, endPoint x: 550, endPoint y: 166, distance: 27.6
click at [535, 121] on div "Trial ID Currency Date G/L account" at bounding box center [418, 121] width 501 height 0
click at [85, 142] on p "Trial dashboard" at bounding box center [80, 141] width 110 height 11
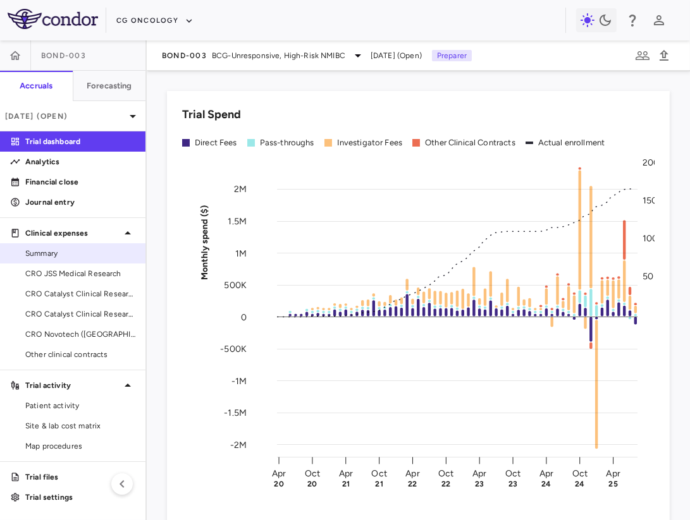
click at [75, 253] on span "Summary" at bounding box center [80, 253] width 110 height 11
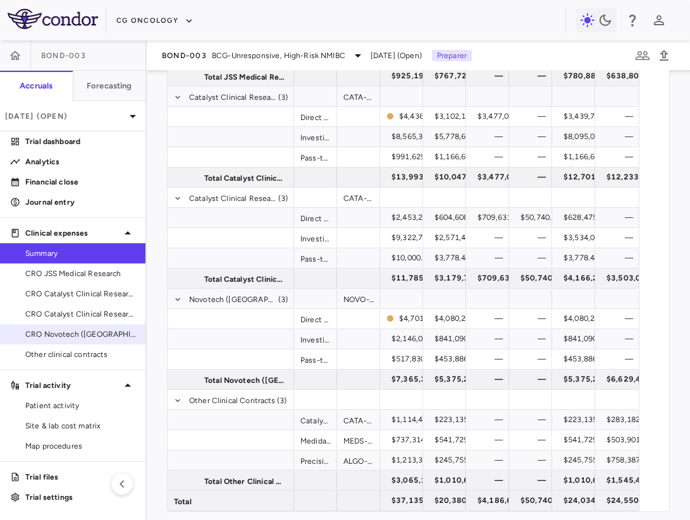
click at [91, 337] on span "CRO Novotech (Australia) Pty Ltd" at bounding box center [80, 334] width 110 height 11
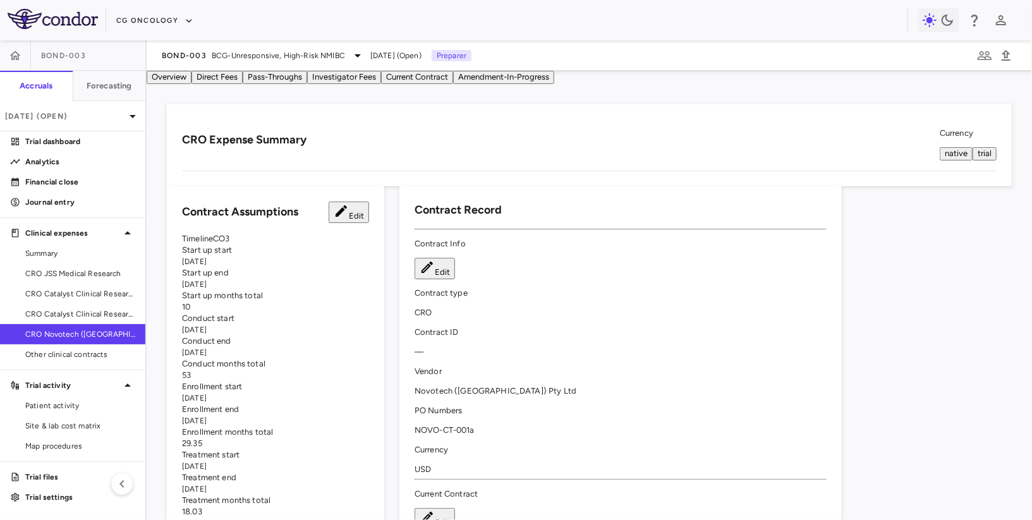
click at [307, 84] on button "Pass-Throughs" at bounding box center [275, 77] width 64 height 13
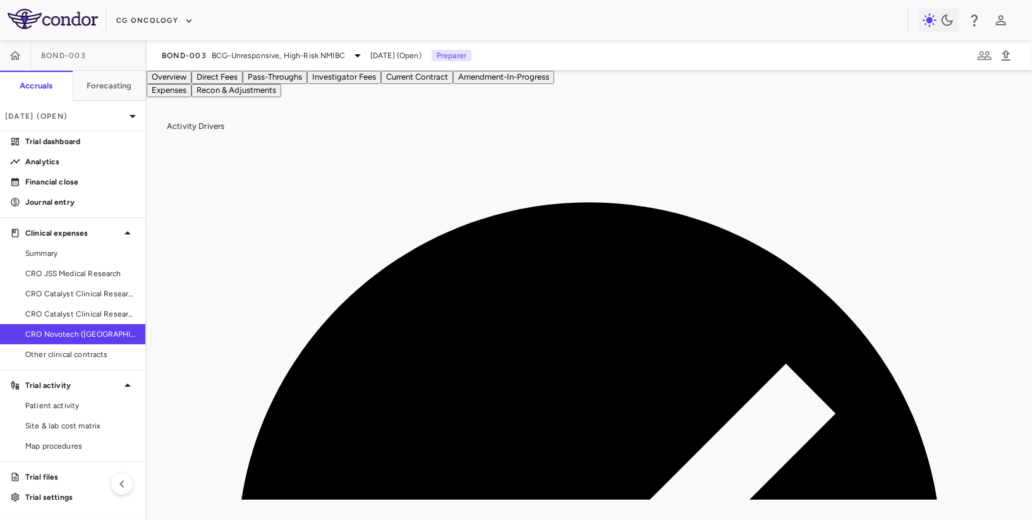
scroll to position [0, 482]
click at [381, 84] on button "Investigator Fees" at bounding box center [344, 77] width 74 height 13
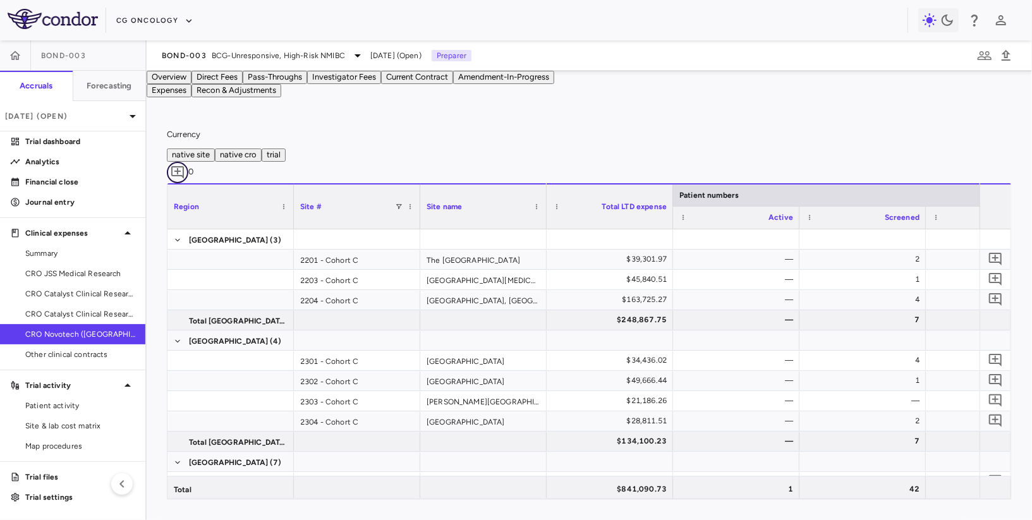
click at [184, 167] on icon "Add comment" at bounding box center [177, 172] width 13 height 13
click at [535, 152] on icon "button" at bounding box center [907, 159] width 15 height 15
click at [281, 97] on button "Recon & Adjustments" at bounding box center [237, 90] width 90 height 13
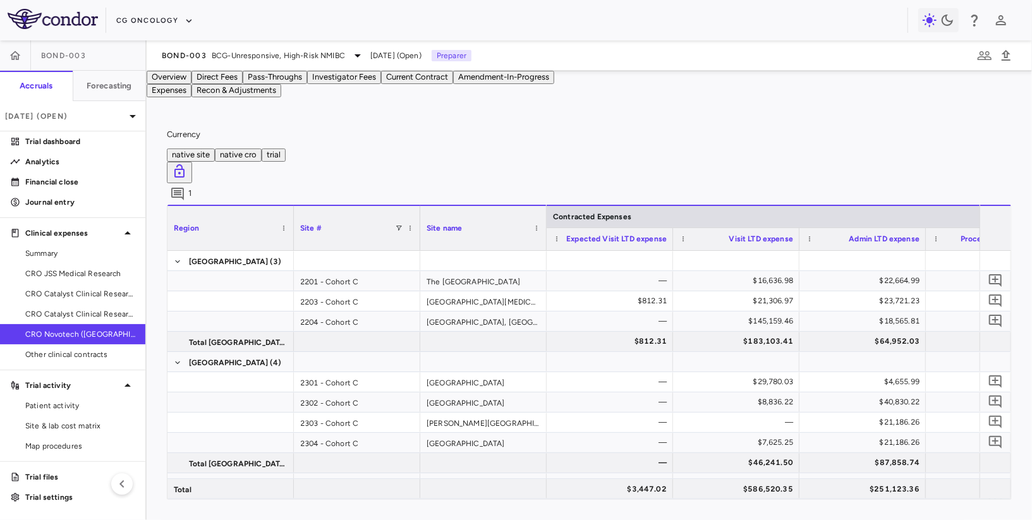
click at [307, 84] on button "Pass-Throughs" at bounding box center [275, 77] width 64 height 13
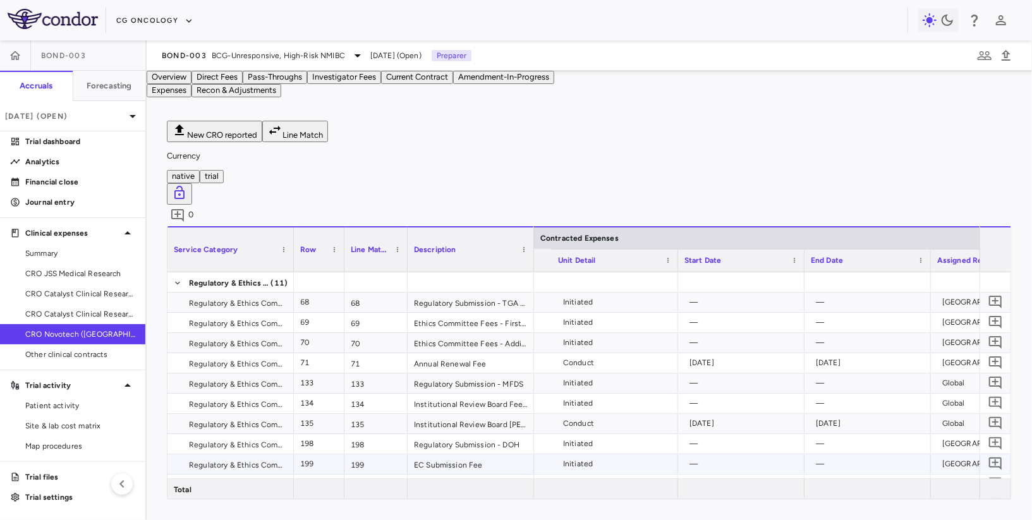
scroll to position [0, 583]
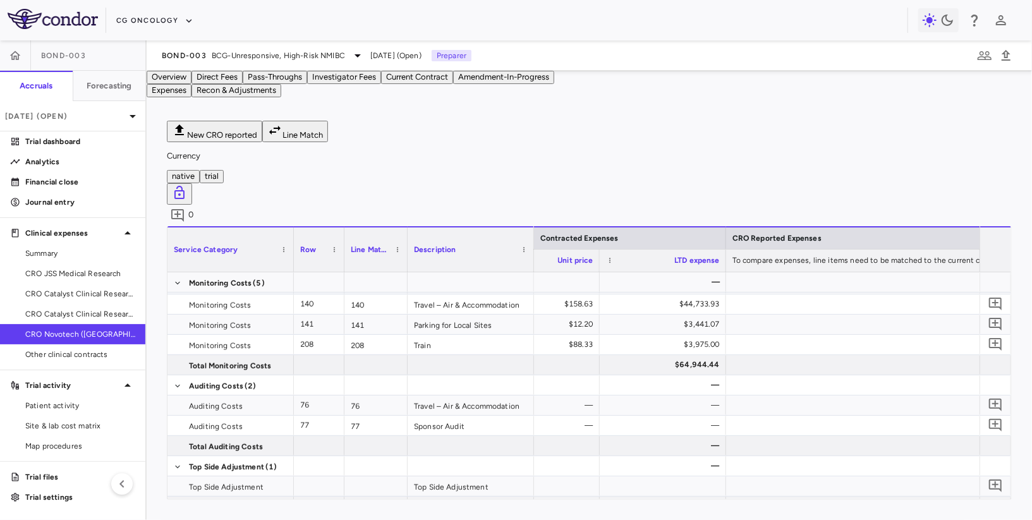
click at [243, 82] on button "Direct Fees" at bounding box center [217, 77] width 51 height 13
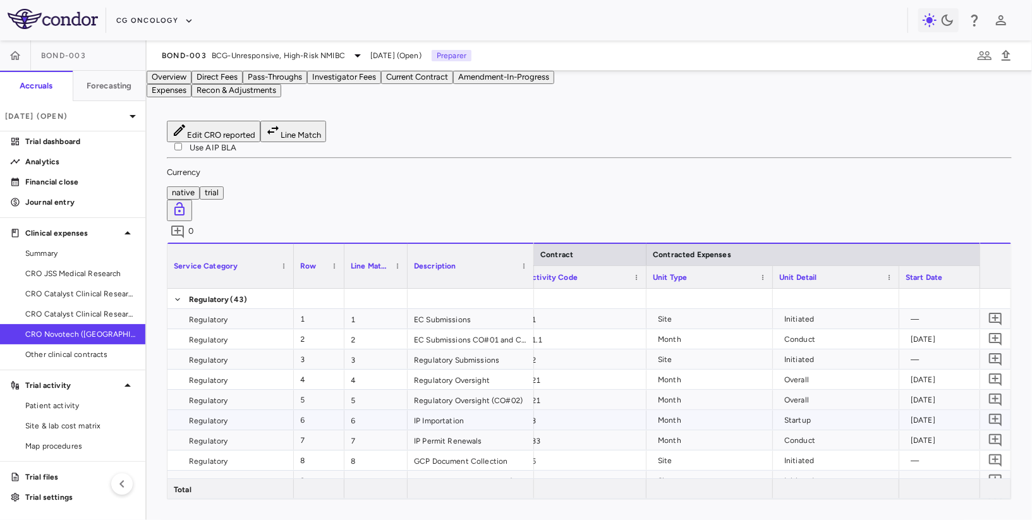
scroll to position [0, 488]
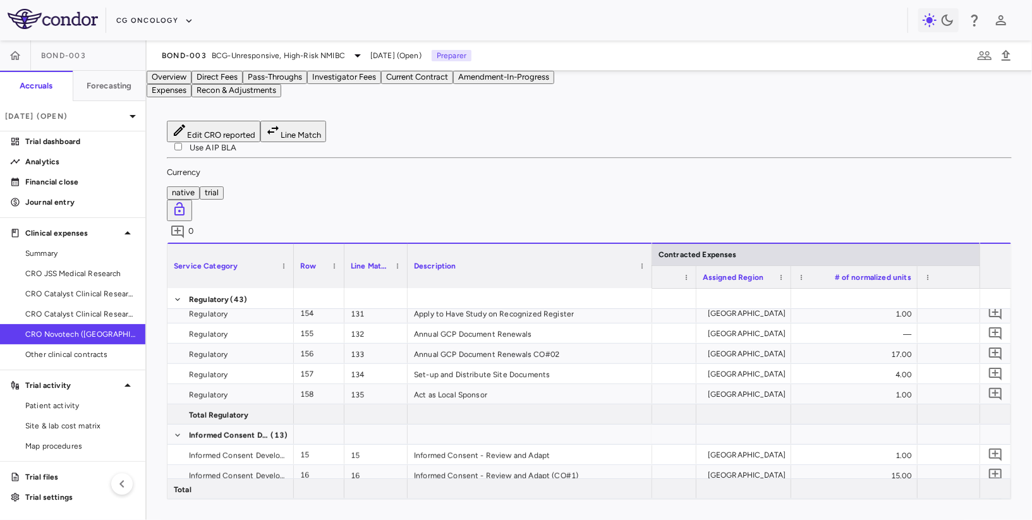
drag, startPoint x: 533, startPoint y: 215, endPoint x: 633, endPoint y: 212, distance: 100.5
click at [535, 244] on div at bounding box center [651, 266] width 5 height 44
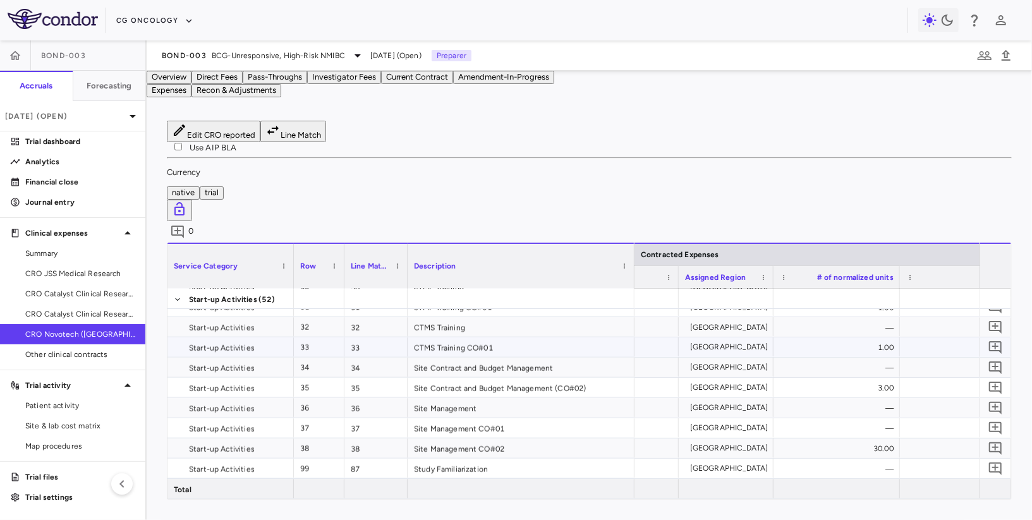
scroll to position [1541, 0]
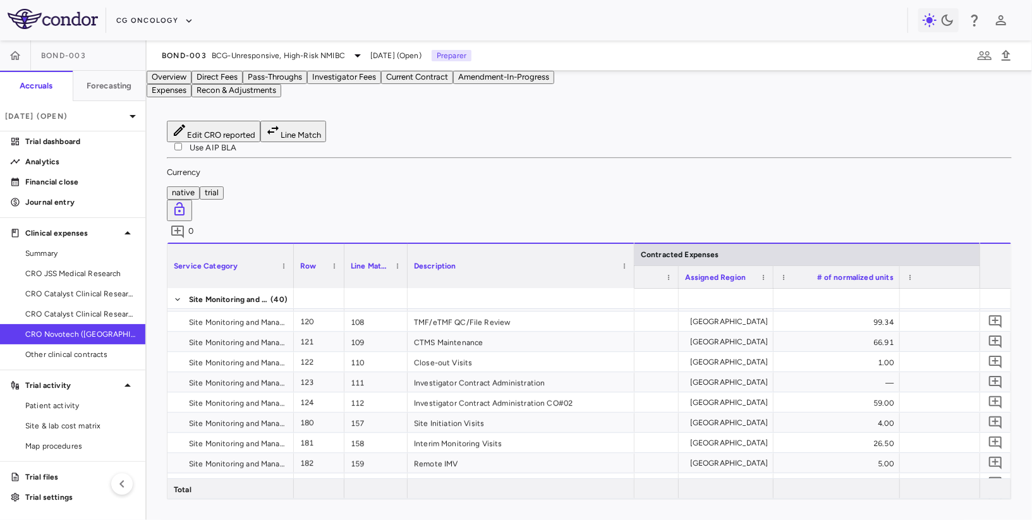
click at [535, 247] on div "Description" at bounding box center [515, 266] width 203 height 38
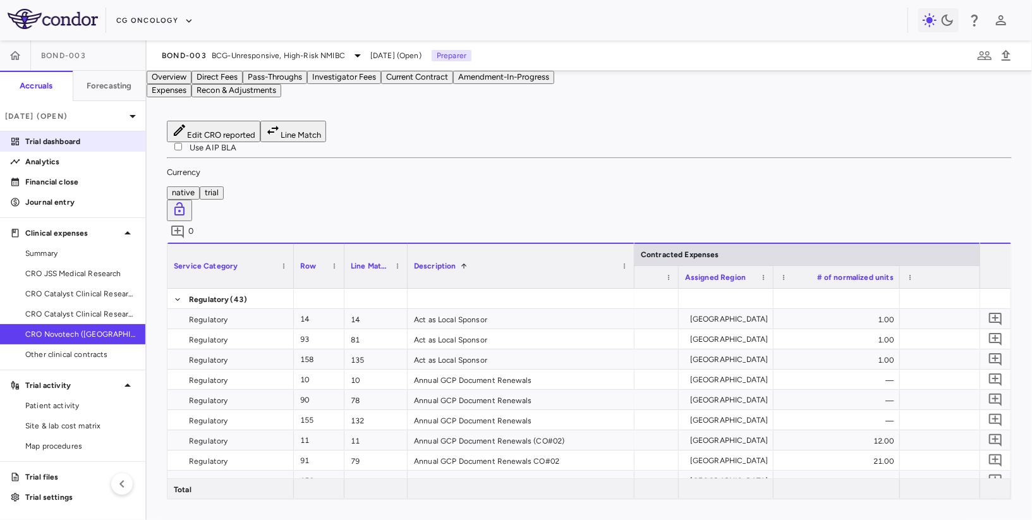
click at [58, 142] on p "Trial dashboard" at bounding box center [80, 141] width 110 height 11
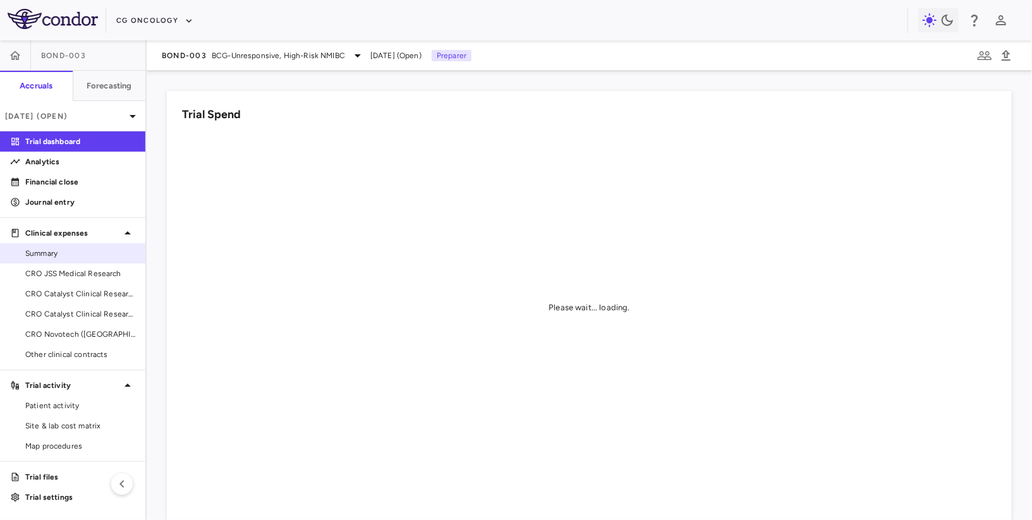
click at [88, 258] on span "Summary" at bounding box center [80, 253] width 110 height 11
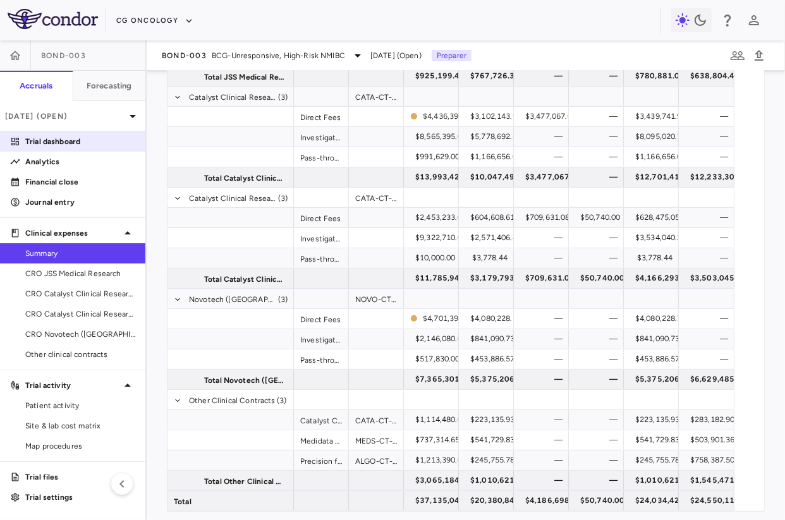
click at [83, 143] on p "Trial dashboard" at bounding box center [80, 141] width 110 height 11
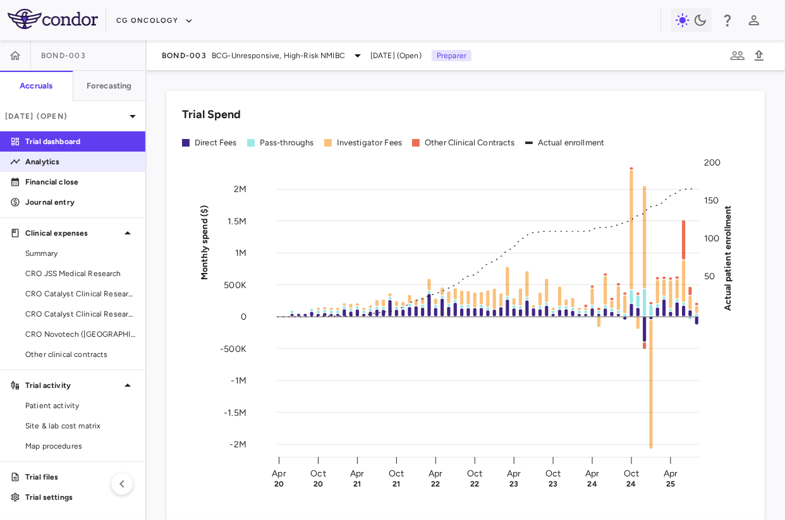
click at [73, 167] on p "Analytics" at bounding box center [80, 161] width 110 height 11
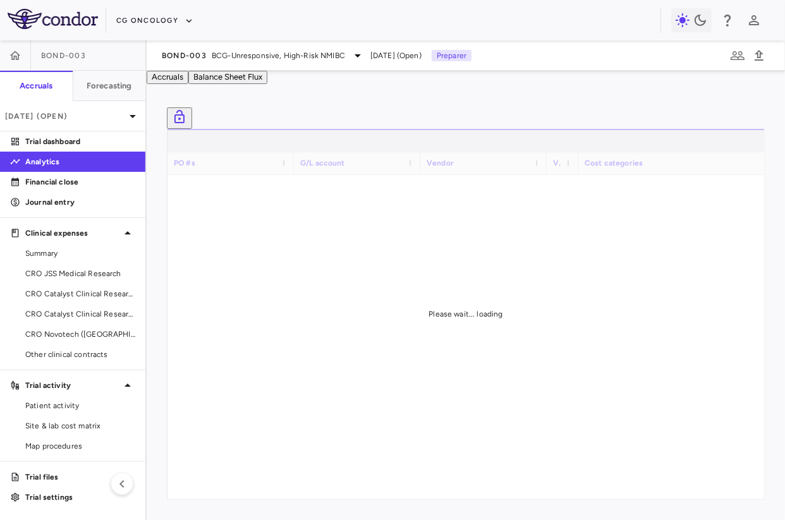
click at [267, 81] on button "Balance Sheet Flux" at bounding box center [227, 77] width 79 height 13
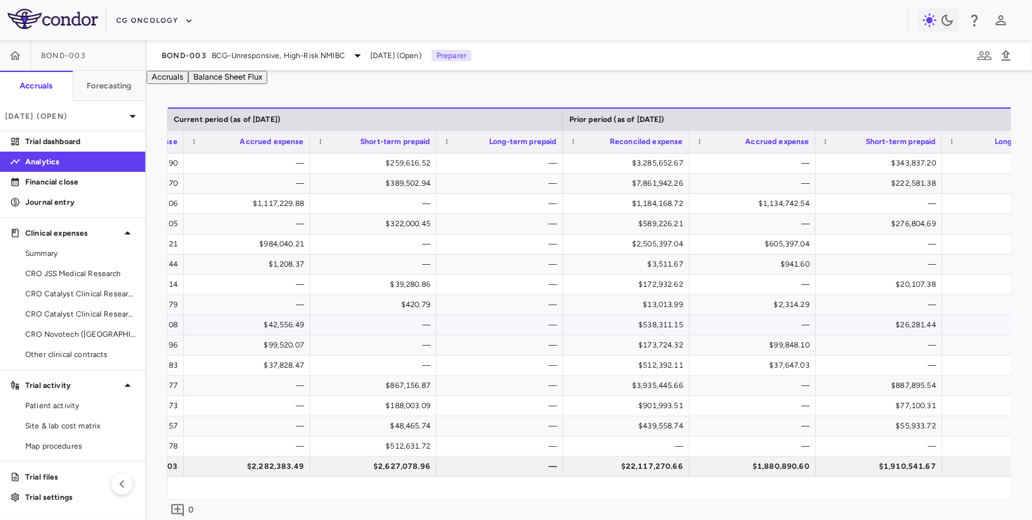
scroll to position [0, 1016]
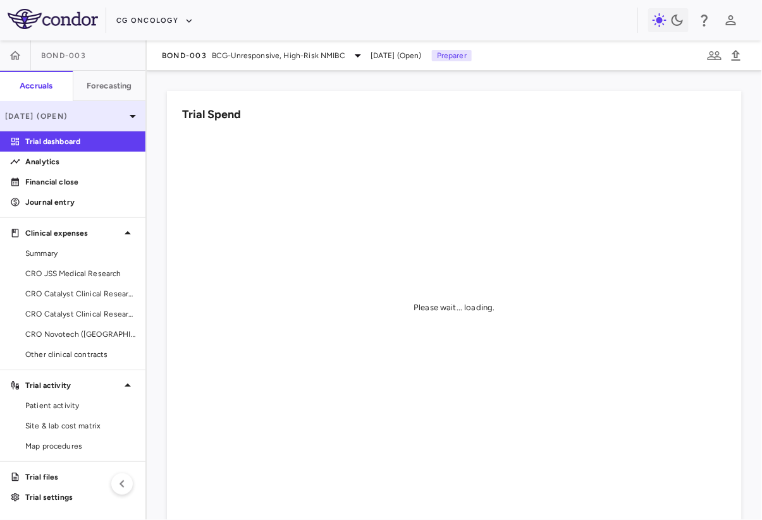
click at [68, 109] on div "[DATE] (Open)" at bounding box center [72, 116] width 145 height 30
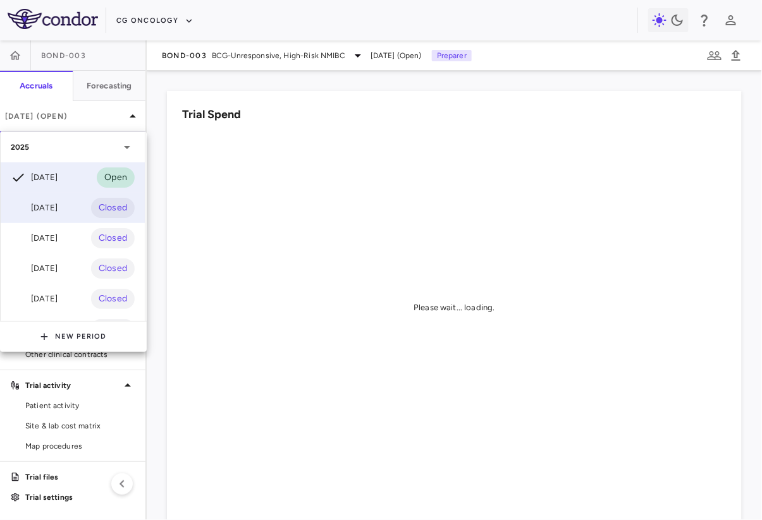
click at [49, 204] on div "[DATE]" at bounding box center [34, 207] width 47 height 15
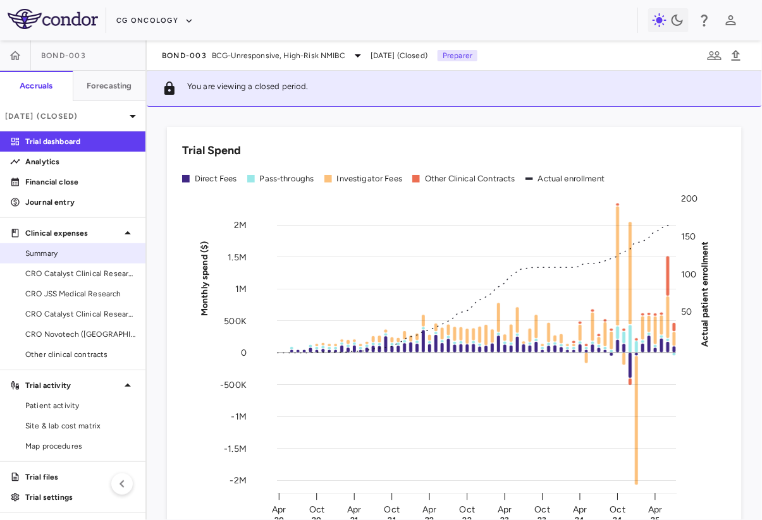
click at [65, 248] on span "Summary" at bounding box center [80, 253] width 110 height 11
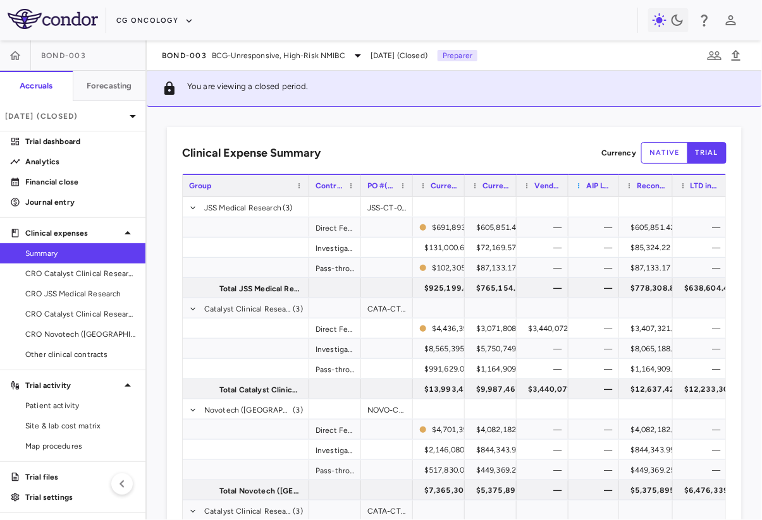
drag, startPoint x: 618, startPoint y: 188, endPoint x: 578, endPoint y: 188, distance: 39.8
click at [578, 188] on div "AIP LTD expensed" at bounding box center [593, 185] width 51 height 23
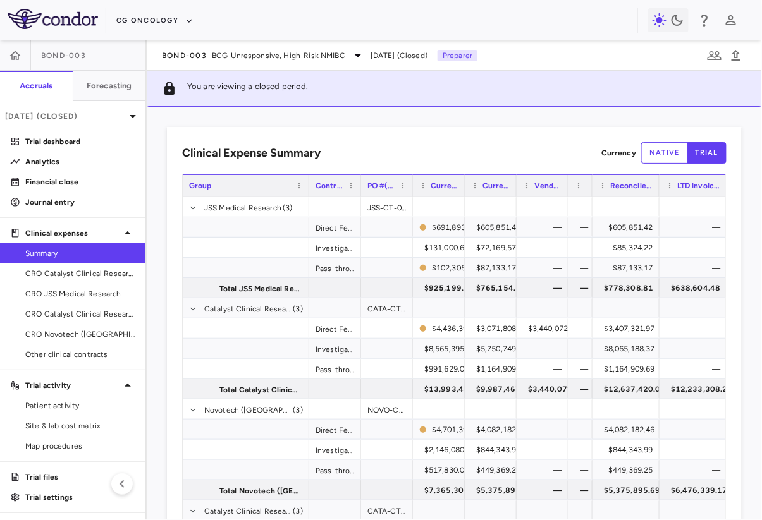
drag, startPoint x: 658, startPoint y: 186, endPoint x: 693, endPoint y: 187, distance: 34.8
click at [661, 187] on div at bounding box center [658, 185] width 5 height 21
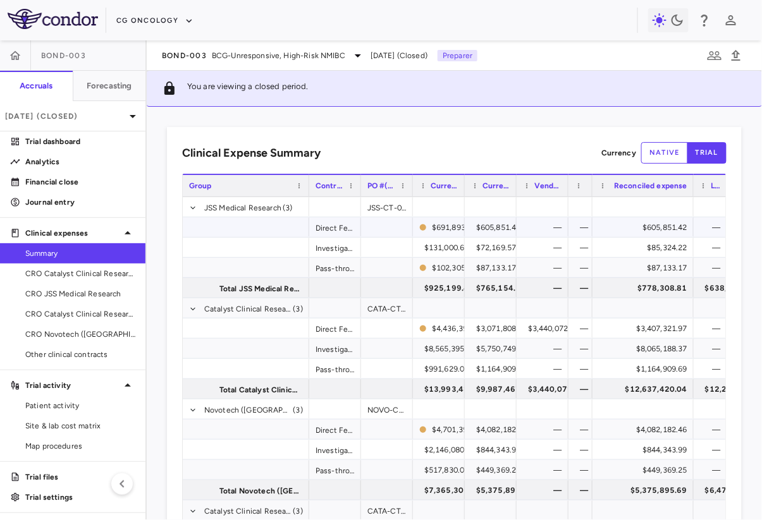
scroll to position [237, 0]
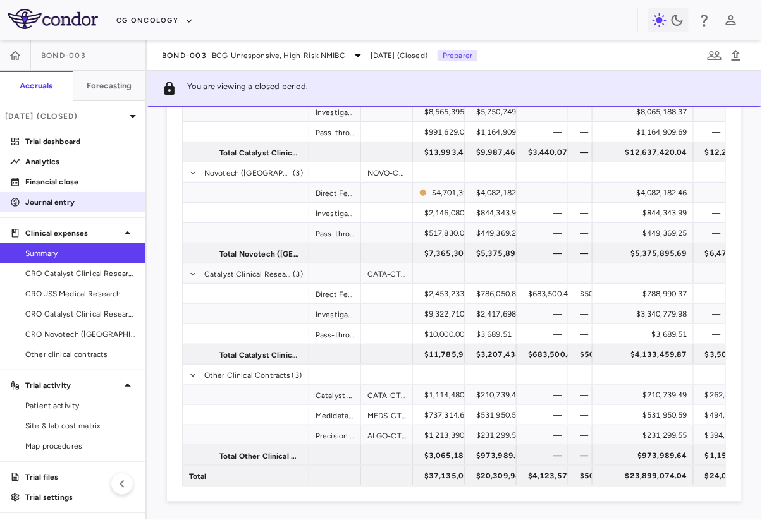
click at [61, 202] on p "Journal entry" at bounding box center [80, 202] width 110 height 11
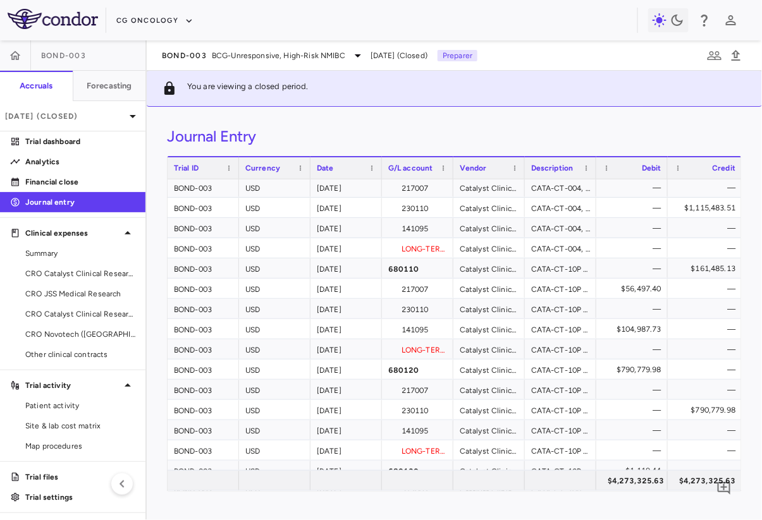
scroll to position [235, 0]
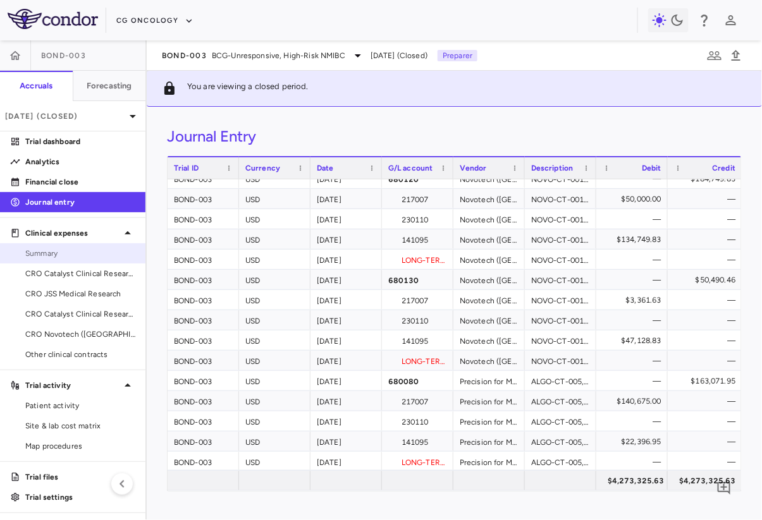
click at [75, 251] on span "Summary" at bounding box center [80, 253] width 110 height 11
